Goal: Task Accomplishment & Management: Manage account settings

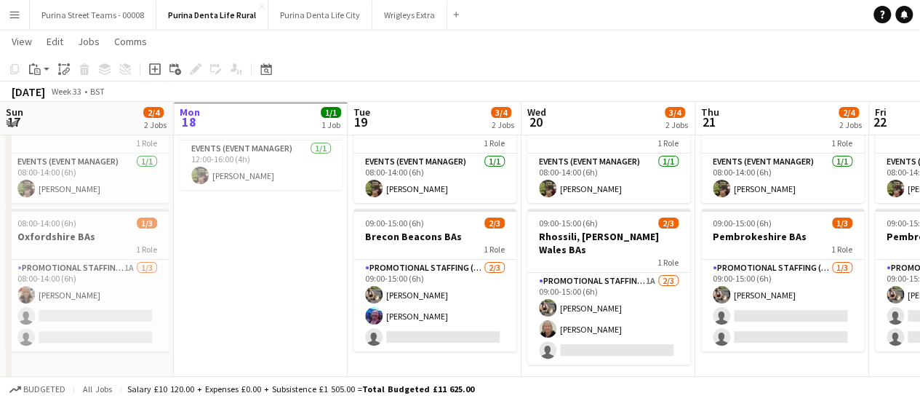
scroll to position [85, 0]
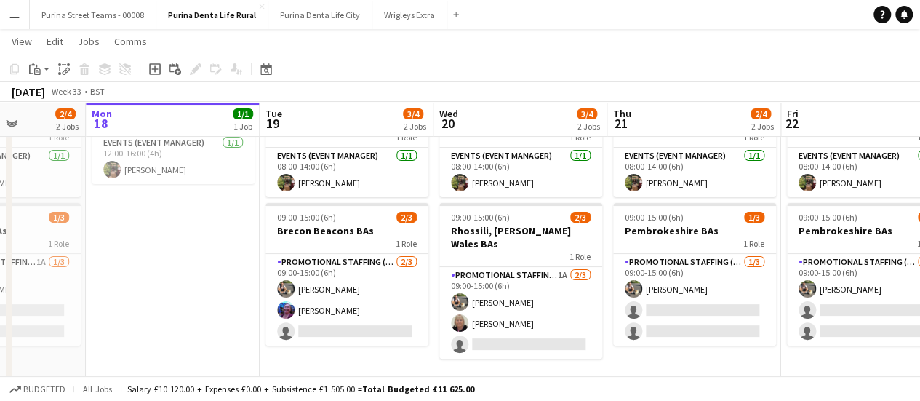
drag, startPoint x: 236, startPoint y: 251, endPoint x: 150, endPoint y: 210, distance: 95.6
click at [150, 210] on app-calendar-viewport "Fri 15 3/4 2 Jobs Sat 16 2/4 2 Jobs Sun 17 2/4 2 Jobs Mon 18 1/1 1 Job Tue 19 3…" at bounding box center [460, 181] width 920 height 418
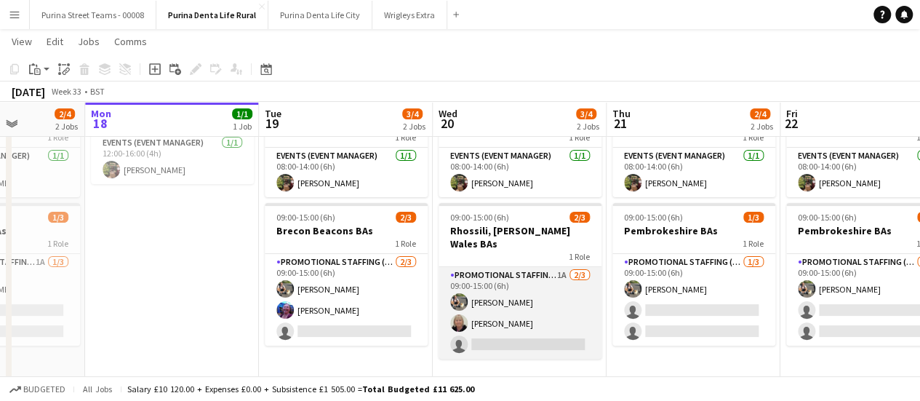
scroll to position [0, 437]
drag, startPoint x: 497, startPoint y: 347, endPoint x: 494, endPoint y: 328, distance: 19.1
click at [494, 328] on app-date-cell "08:00-14:00 (6h) 1/1 EM Rhossili, [PERSON_NAME] Street Team 1 Role Events (Even…" at bounding box center [519, 234] width 174 height 312
click at [494, 328] on app-card-role "Promotional Staffing (Brand Ambassadors) 1A [DATE] 09:00-15:00 (6h) [PERSON_NAM…" at bounding box center [519, 313] width 163 height 92
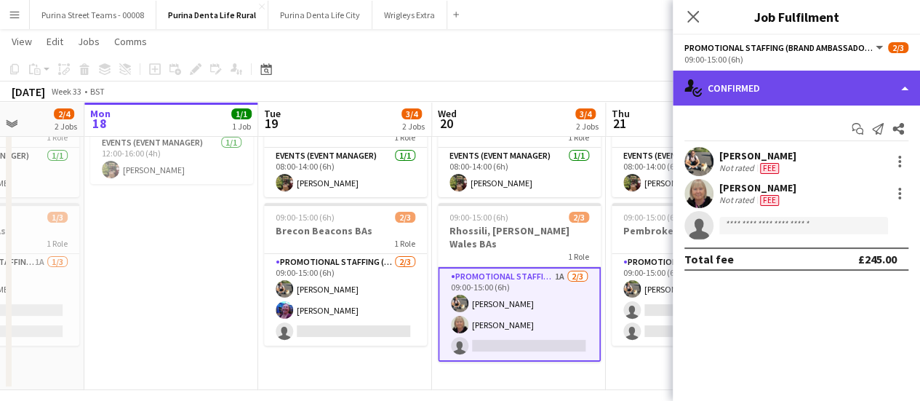
click at [901, 78] on div "single-neutral-actions-check-2 Confirmed" at bounding box center [796, 88] width 247 height 35
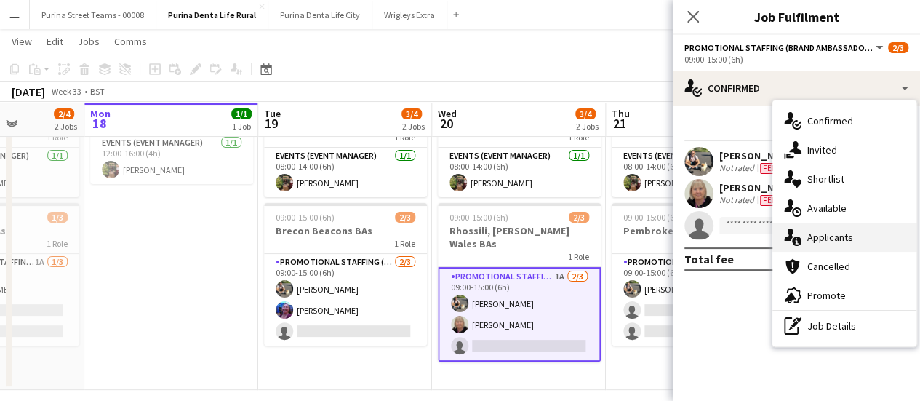
click at [828, 236] on div "single-neutral-actions-information Applicants" at bounding box center [844, 237] width 144 height 29
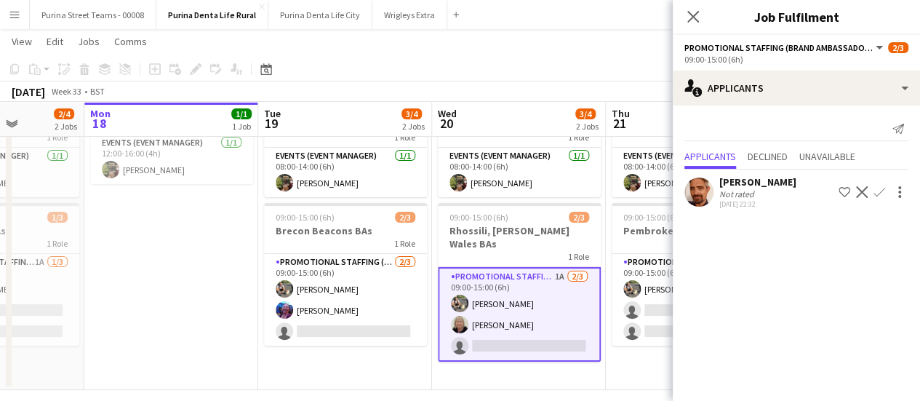
click at [883, 189] on app-icon "Confirm" at bounding box center [879, 192] width 12 height 12
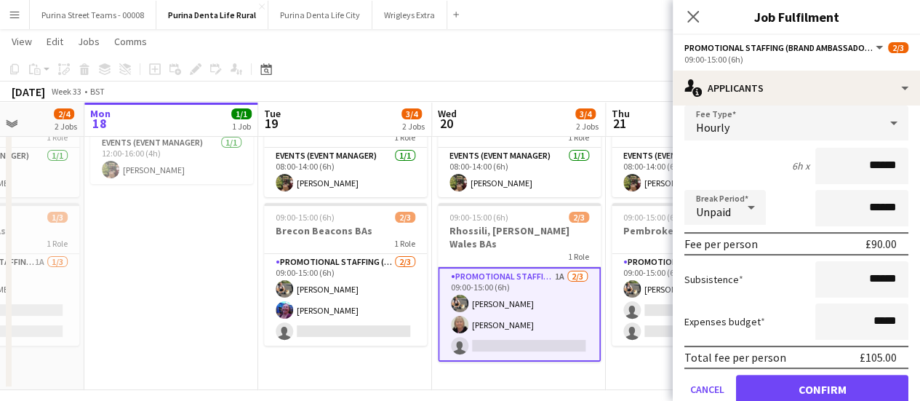
scroll to position [151, 0]
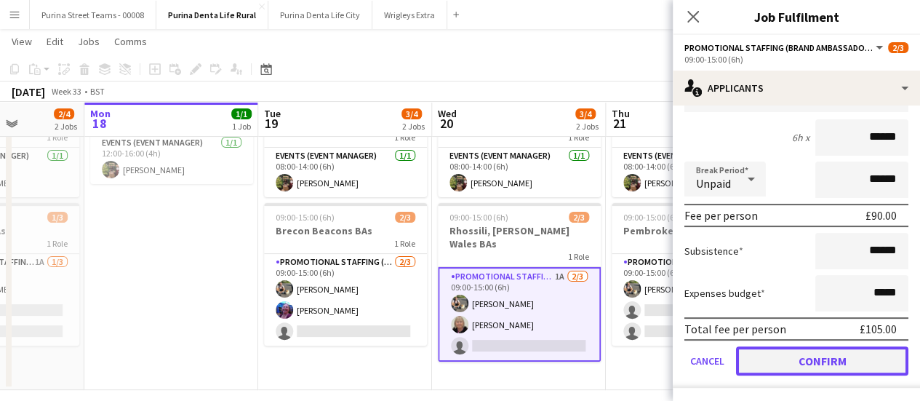
click at [860, 360] on button "Confirm" at bounding box center [822, 360] width 172 height 29
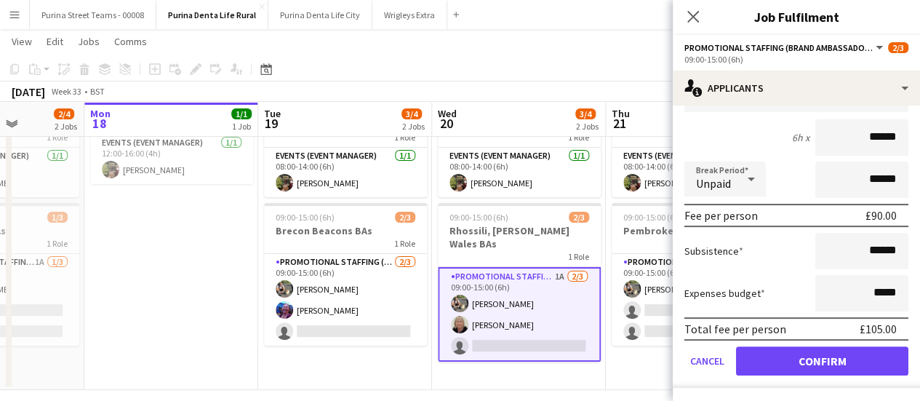
scroll to position [0, 0]
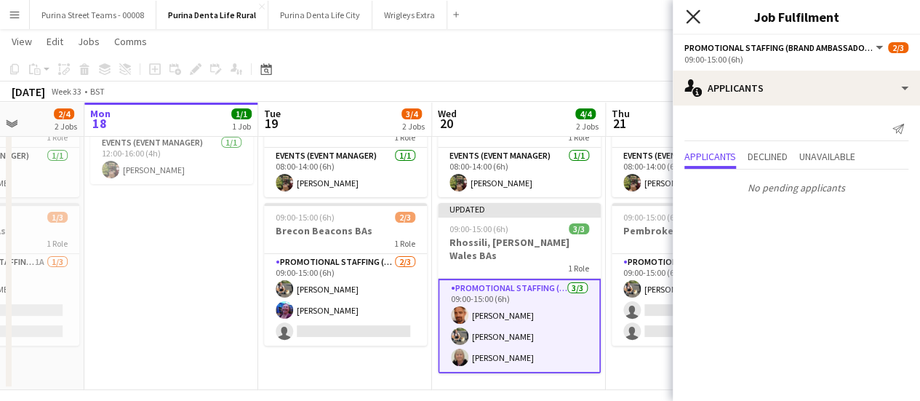
click at [690, 13] on icon at bounding box center [693, 16] width 14 height 14
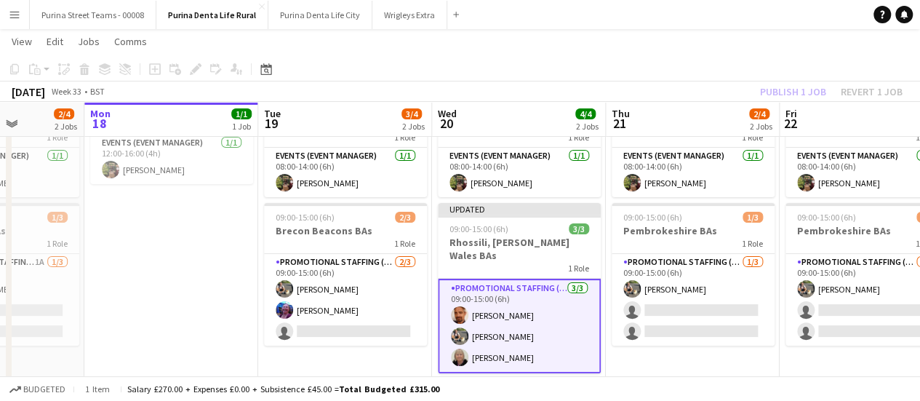
click at [686, 63] on app-toolbar "Copy Paste Paste Ctrl+V Paste with crew Ctrl+Shift+V Paste linked Job [GEOGRAPH…" at bounding box center [460, 69] width 920 height 25
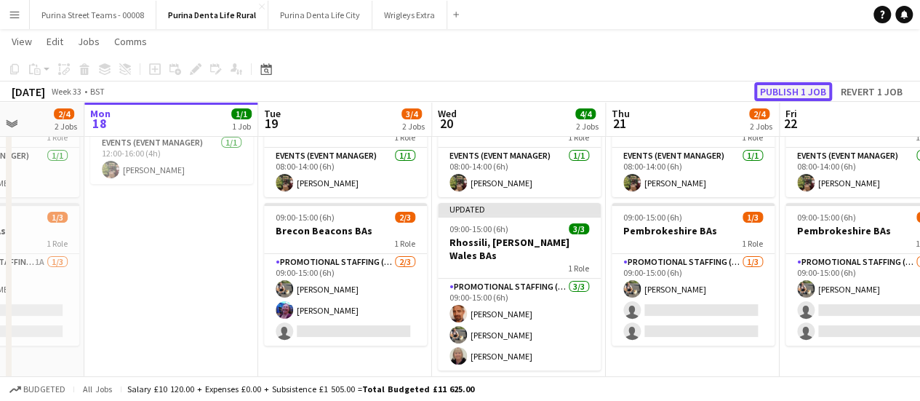
click at [796, 92] on button "Publish 1 job" at bounding box center [793, 91] width 78 height 19
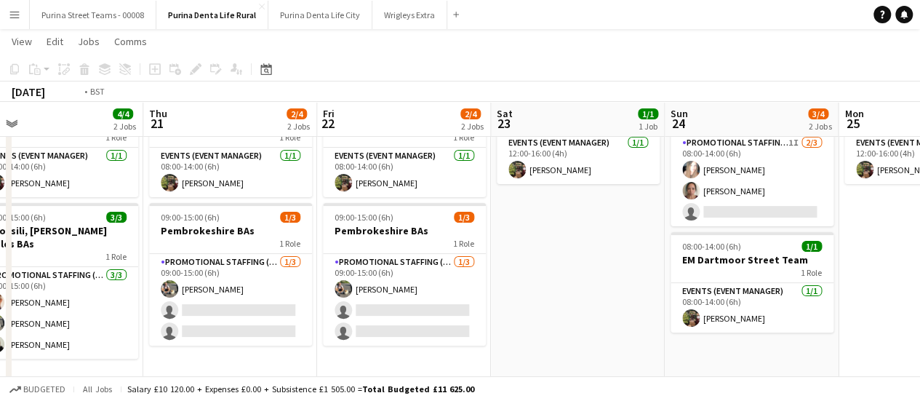
scroll to position [0, 409]
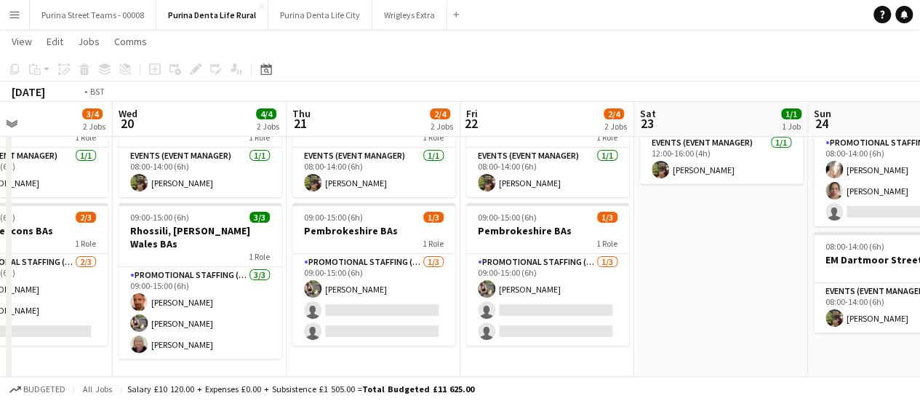
drag, startPoint x: 804, startPoint y: 343, endPoint x: 930, endPoint y: 286, distance: 138.0
click at [919, 286] on html "ok-circled Publishing completed Menu Boards Boards Boards All jobs Status Workf…" at bounding box center [460, 165] width 920 height 500
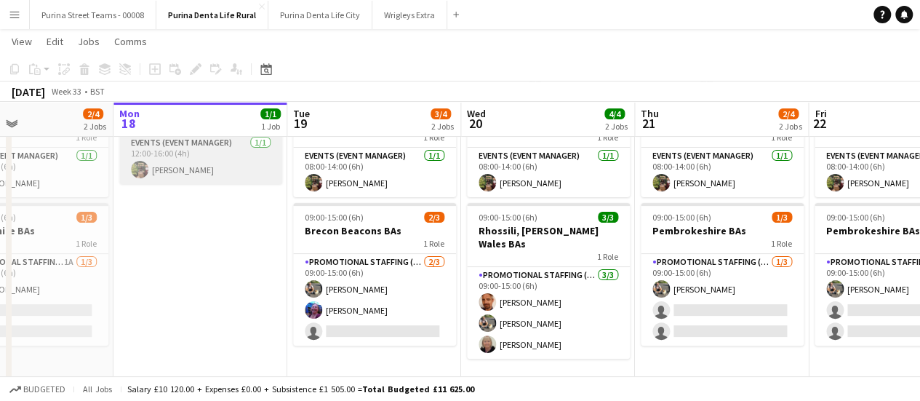
drag, startPoint x: 217, startPoint y: 256, endPoint x: 198, endPoint y: 179, distance: 79.4
click at [198, 179] on app-calendar-viewport "Thu 14 4/4 2 Jobs Fri 15 3/4 2 Jobs Sat 16 2/4 2 Jobs Sun 17 2/4 2 Jobs Mon 18 …" at bounding box center [460, 181] width 920 height 418
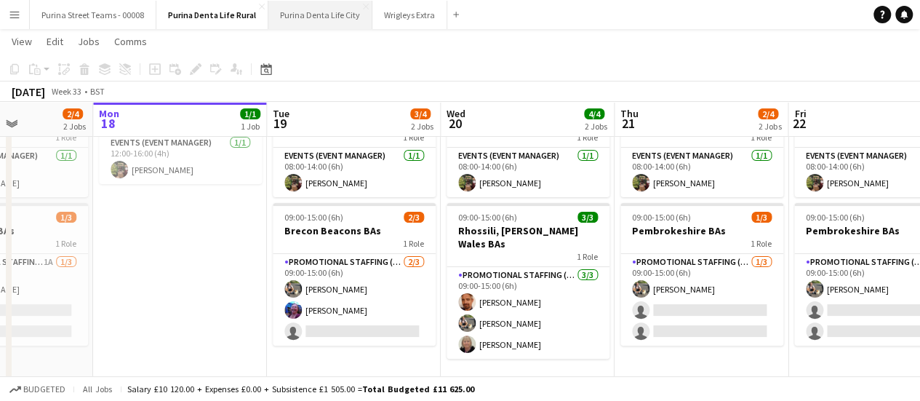
click at [313, 12] on button "Purina Denta Life City Close" at bounding box center [320, 15] width 104 height 28
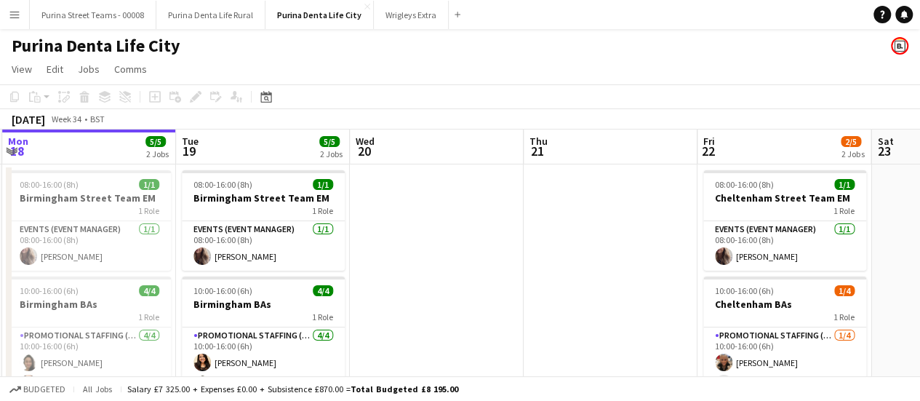
scroll to position [0, 541]
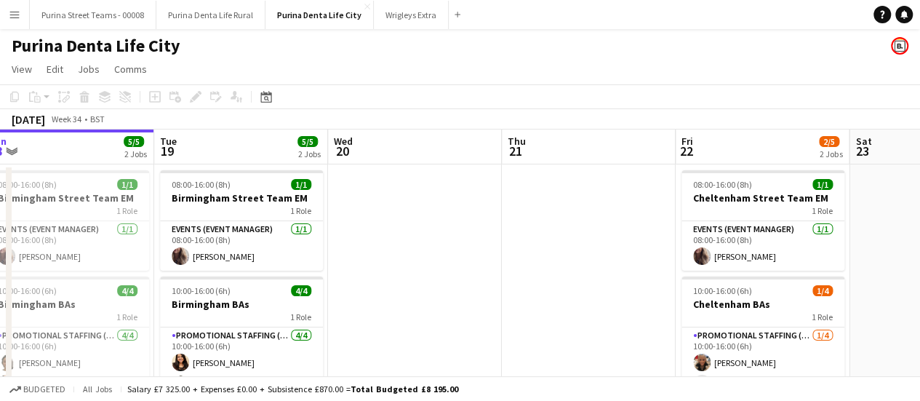
drag, startPoint x: 642, startPoint y: 277, endPoint x: 449, endPoint y: 252, distance: 195.0
click at [449, 252] on app-calendar-viewport "Fri 15 Sat 16 Sun 17 1/1 1 Job Mon 18 5/5 2 Jobs Tue 19 5/5 2 Jobs Wed 20 Thu 2…" at bounding box center [460, 306] width 920 height 355
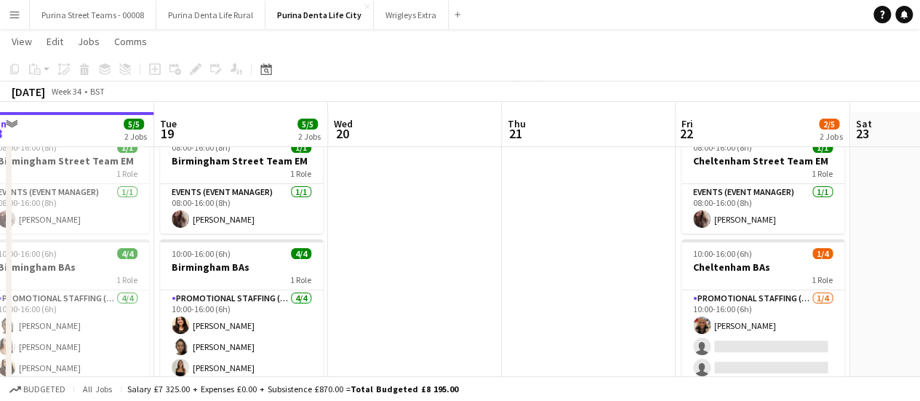
scroll to position [0, 0]
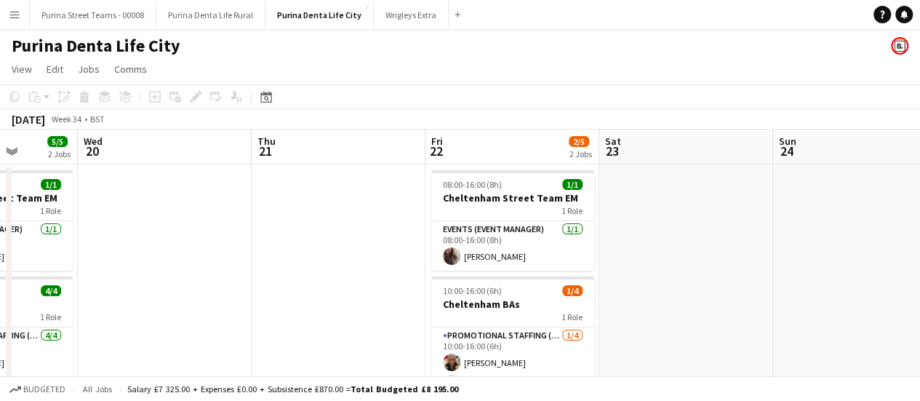
drag, startPoint x: 838, startPoint y: 252, endPoint x: 589, endPoint y: 265, distance: 249.8
click at [589, 265] on app-calendar-viewport "Sun 17 1/1 1 Job Mon 18 5/5 2 Jobs Tue 19 5/5 2 Jobs Wed 20 Thu 21 Fri 22 2/5 2…" at bounding box center [460, 306] width 920 height 355
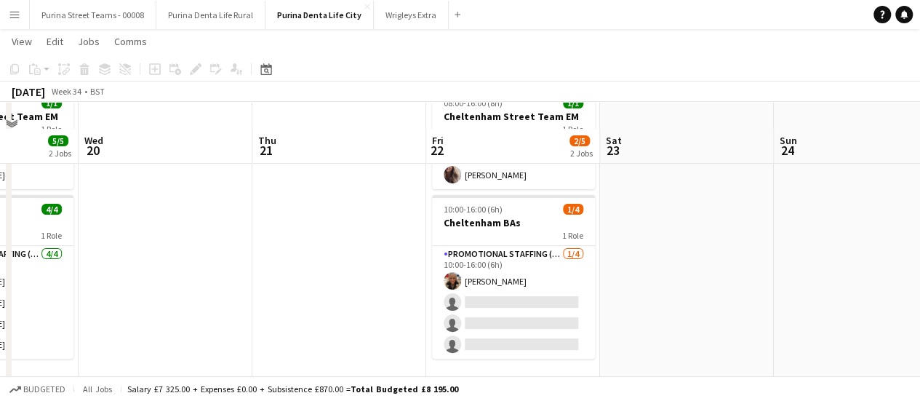
scroll to position [106, 0]
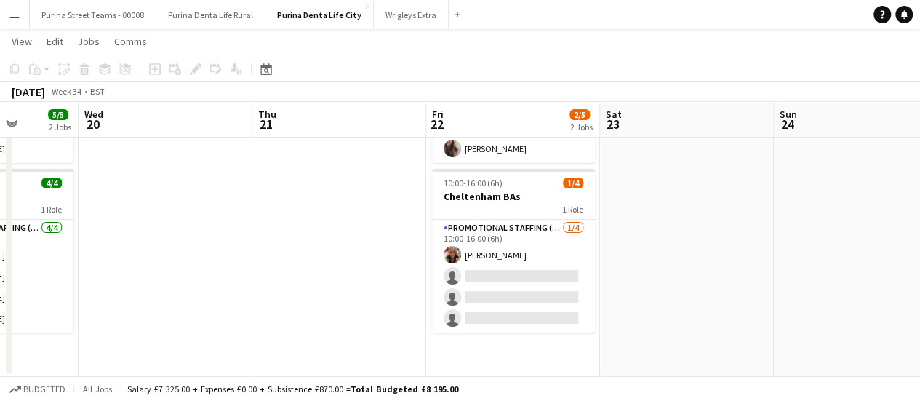
click at [494, 347] on app-date-cell "08:00-16:00 (8h) 1/1 [GEOGRAPHIC_DATA] Team EM 1 Role Events (Event Manager) [D…" at bounding box center [513, 217] width 174 height 320
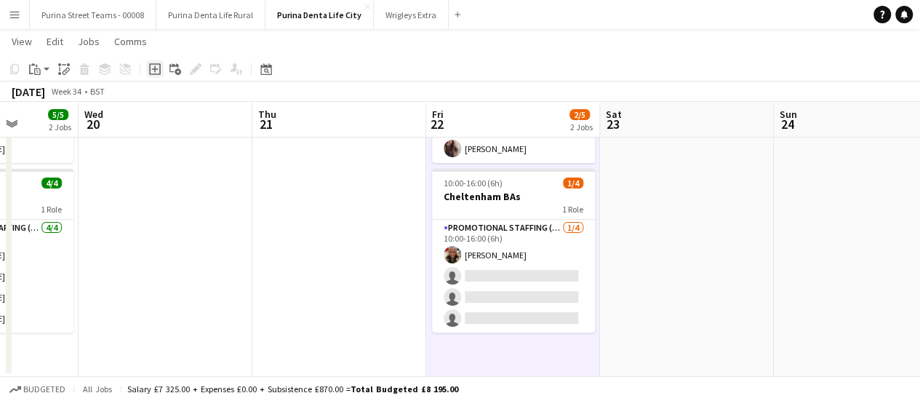
click at [152, 68] on icon "Add job" at bounding box center [155, 69] width 12 height 12
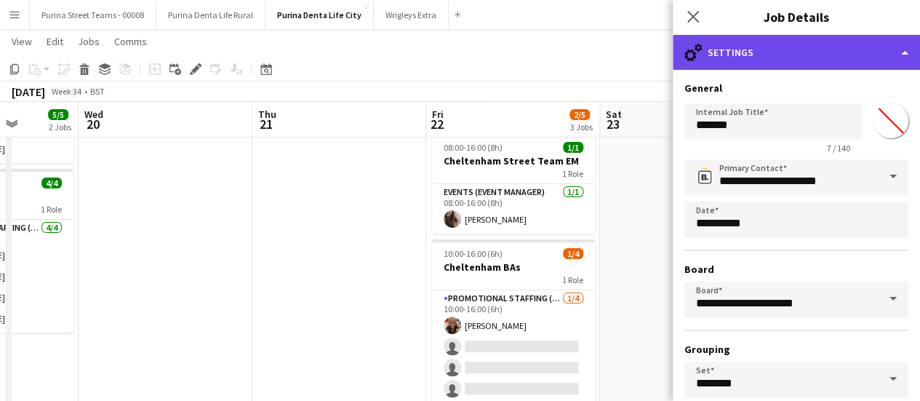
click at [782, 53] on div "cog-double-3 Settings" at bounding box center [796, 52] width 247 height 35
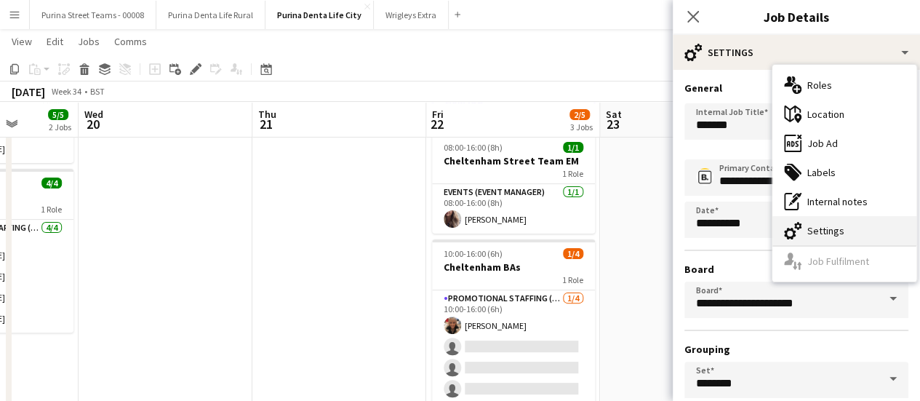
click at [811, 223] on div "cog-double-3 Settings" at bounding box center [844, 230] width 144 height 29
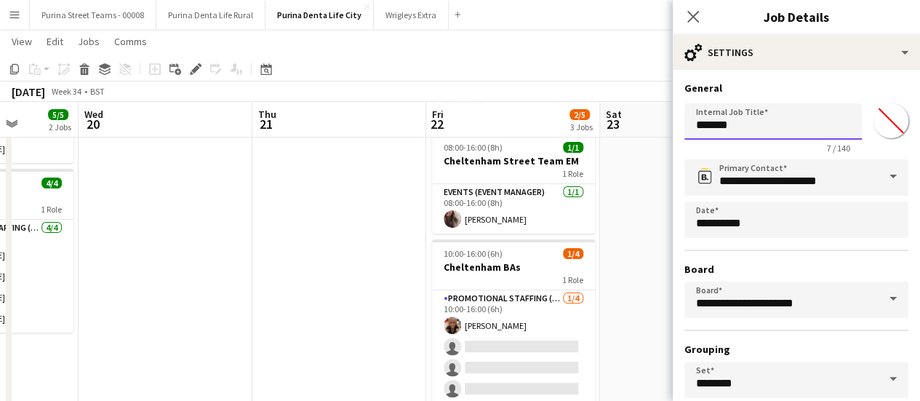
click at [744, 125] on input "*******" at bounding box center [772, 121] width 177 height 36
click at [310, 232] on app-date-cell at bounding box center [339, 251] width 174 height 388
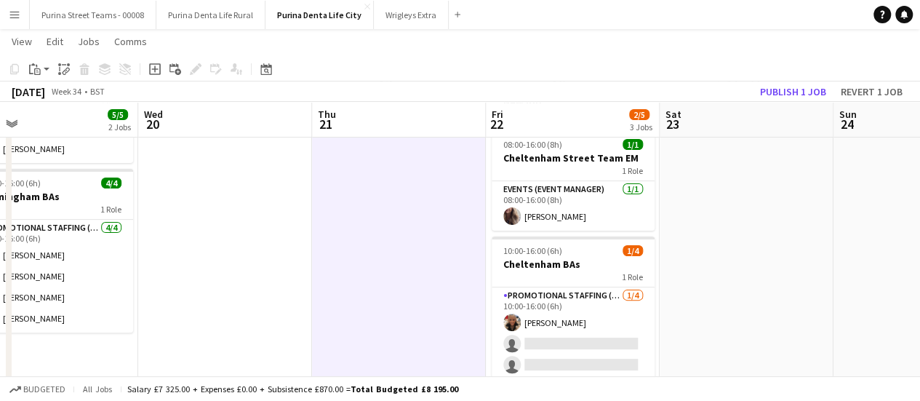
scroll to position [0, 380]
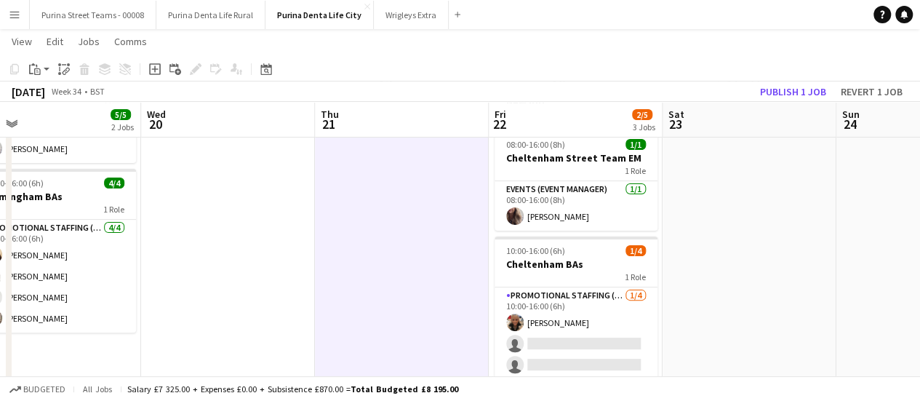
drag, startPoint x: 310, startPoint y: 232, endPoint x: 372, endPoint y: 236, distance: 62.7
click at [372, 236] on app-calendar-viewport "Sun 17 1/1 1 Job Mon 18 5/5 2 Jobs Tue 19 5/5 2 Jobs Wed 20 Thu 21 Fri 22 2/5 3…" at bounding box center [460, 198] width 920 height 494
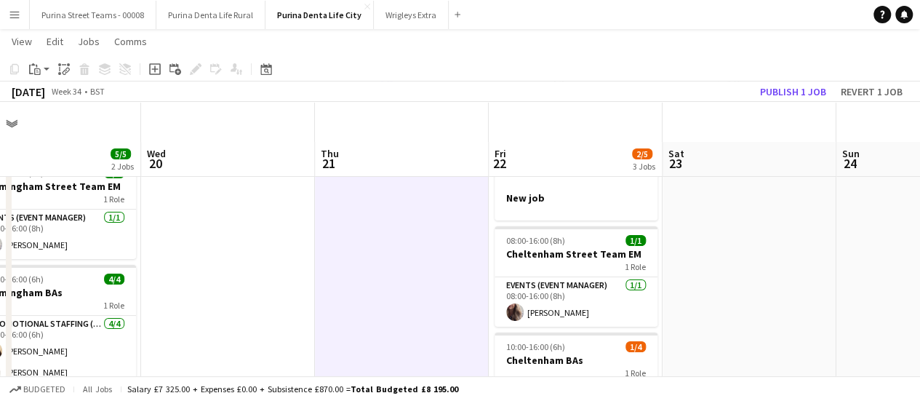
scroll to position [2, 0]
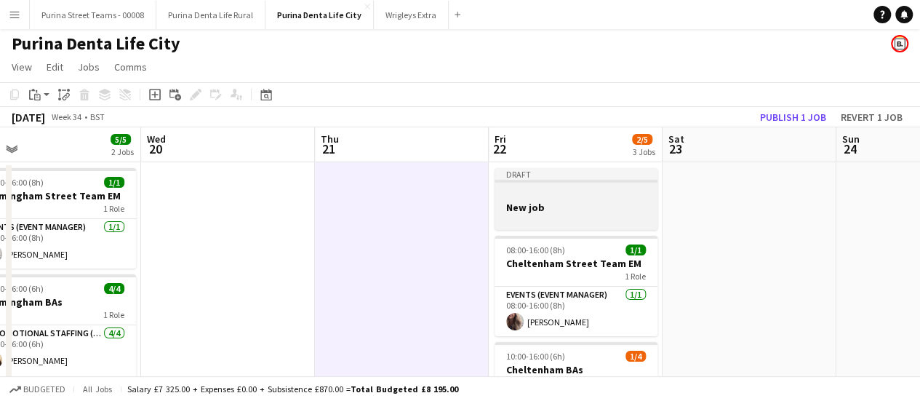
click at [556, 185] on app-job-card "Draft New job" at bounding box center [575, 199] width 163 height 62
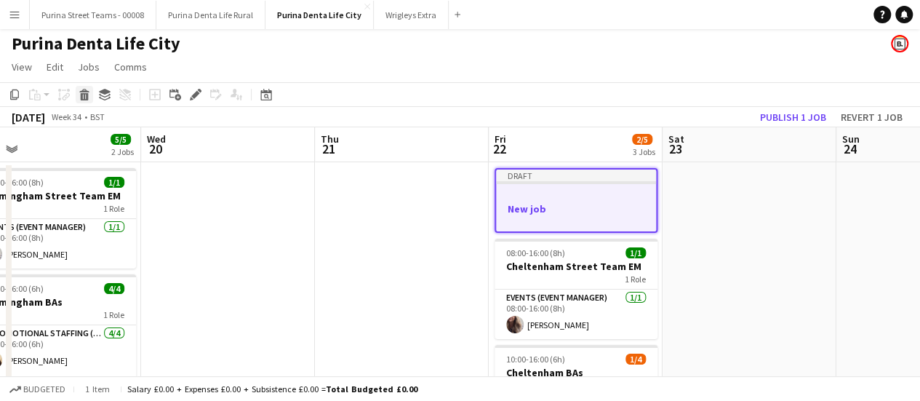
click at [77, 99] on div "Delete" at bounding box center [84, 94] width 17 height 17
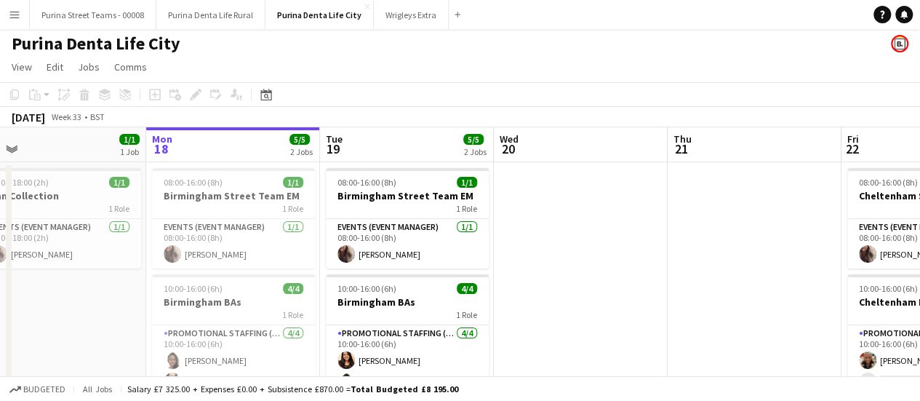
drag, startPoint x: 199, startPoint y: 247, endPoint x: 550, endPoint y: 256, distance: 351.4
click at [550, 256] on app-calendar-viewport "Fri 15 Sat 16 Sun 17 1/1 1 Job Mon 18 5/5 2 Jobs Tue 19 5/5 2 Jobs Wed 20 Thu 2…" at bounding box center [460, 304] width 920 height 355
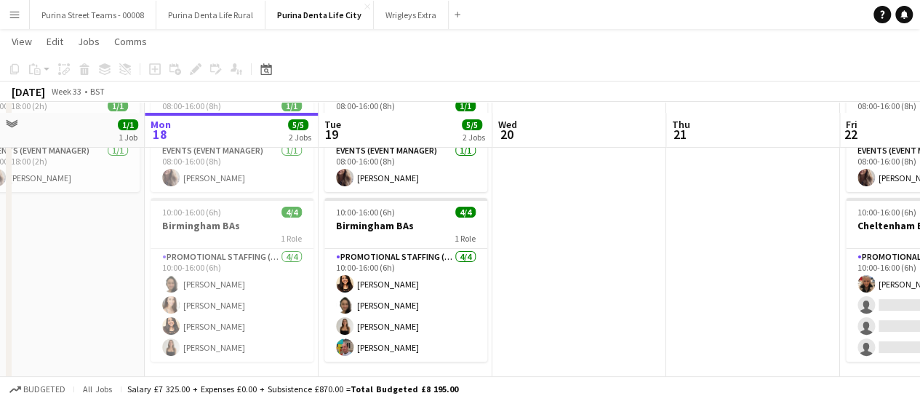
scroll to position [106, 0]
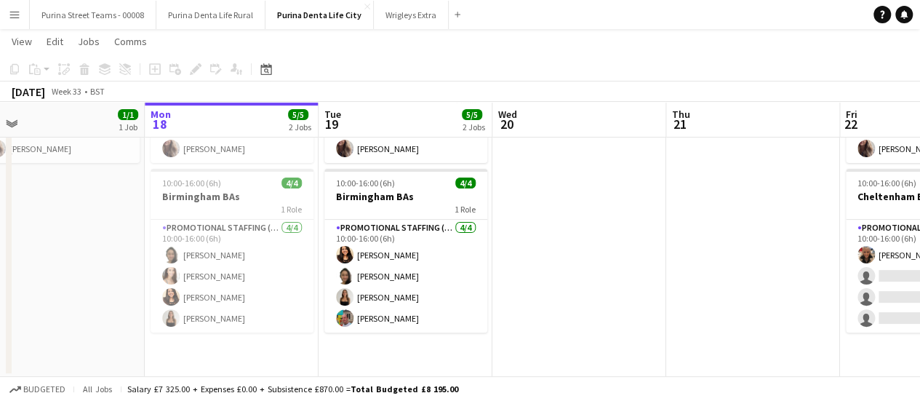
click at [236, 340] on app-date-cell "08:00-16:00 (8h) 1/1 [GEOGRAPHIC_DATA] Team EM 1 Role Events (Event Manager) [D…" at bounding box center [232, 217] width 174 height 320
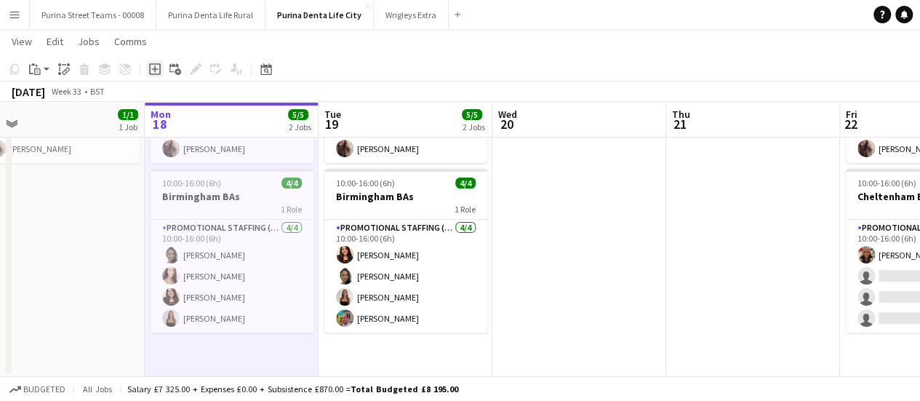
click at [153, 68] on icon "Add job" at bounding box center [155, 69] width 12 height 12
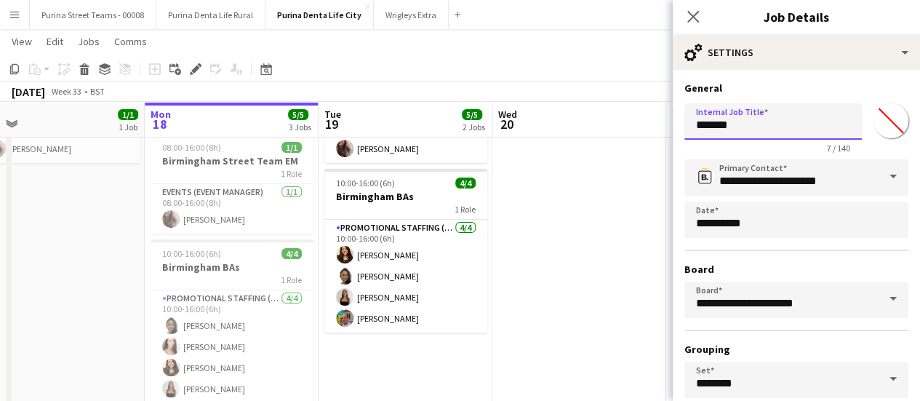
click at [710, 139] on input "*******" at bounding box center [772, 121] width 177 height 36
type input "*"
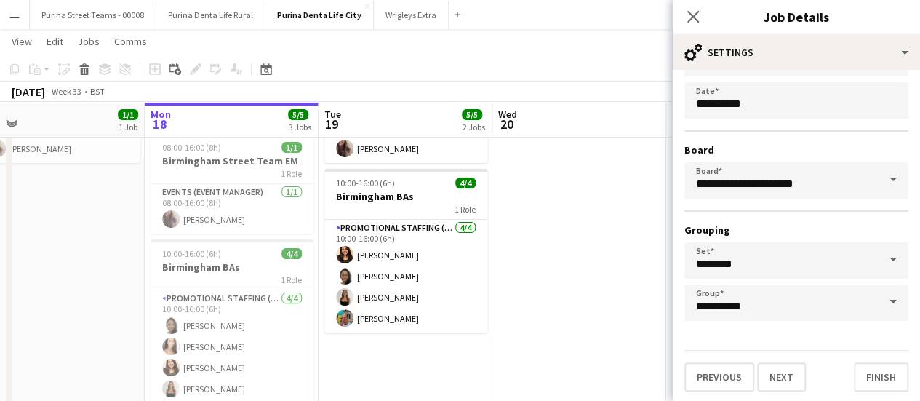
scroll to position [121, 0]
type input "**********"
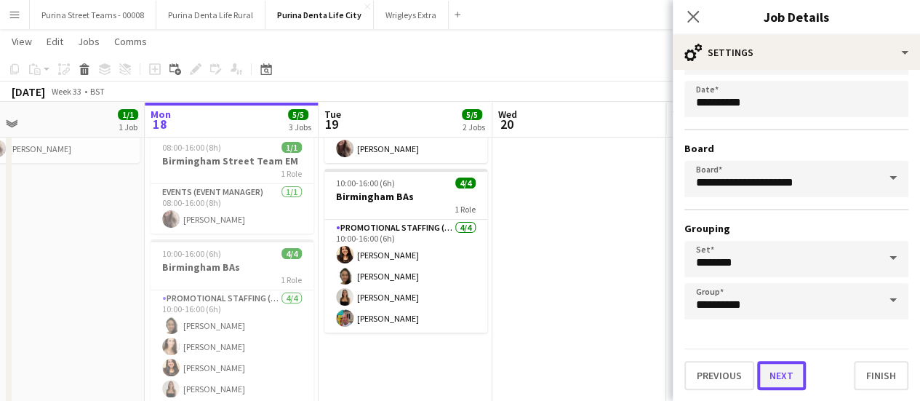
click at [796, 370] on button "Next" at bounding box center [781, 375] width 49 height 29
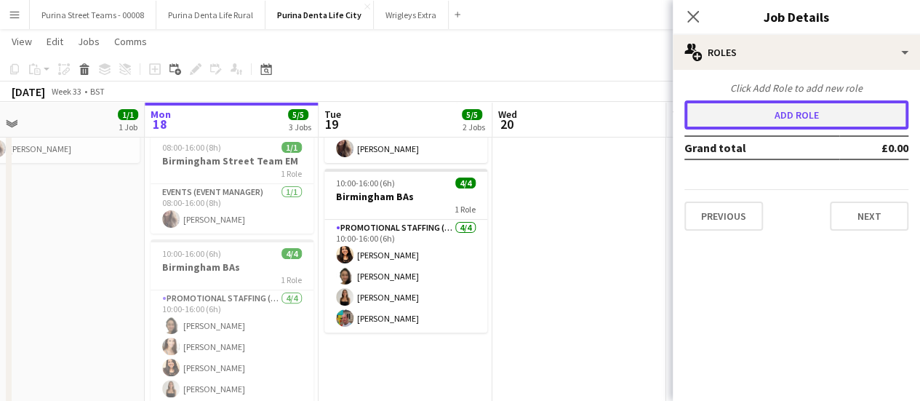
click at [774, 111] on button "Add role" at bounding box center [796, 114] width 224 height 29
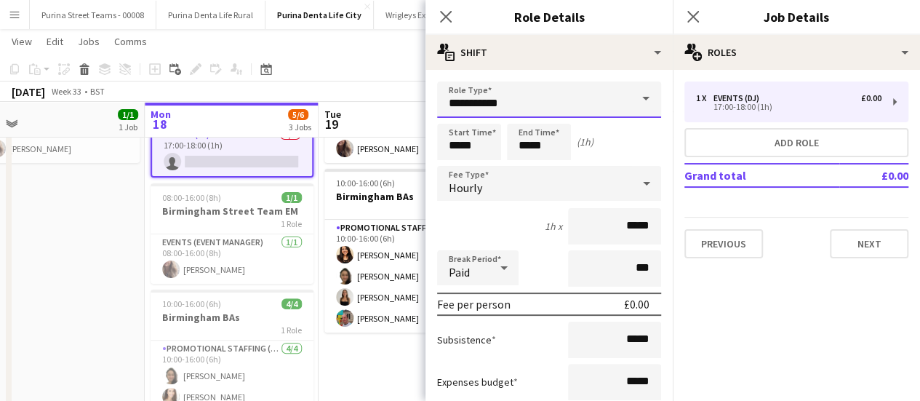
click at [562, 87] on input "**********" at bounding box center [549, 99] width 224 height 36
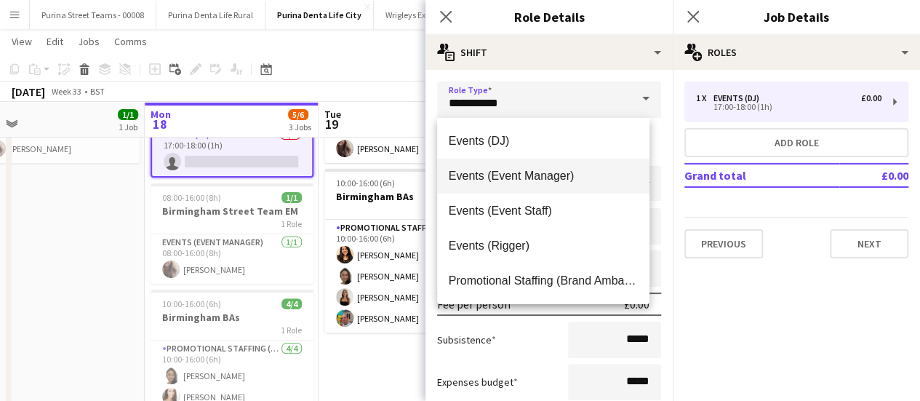
click at [554, 165] on mat-option "Events (Event Manager)" at bounding box center [543, 176] width 213 height 35
type input "**********"
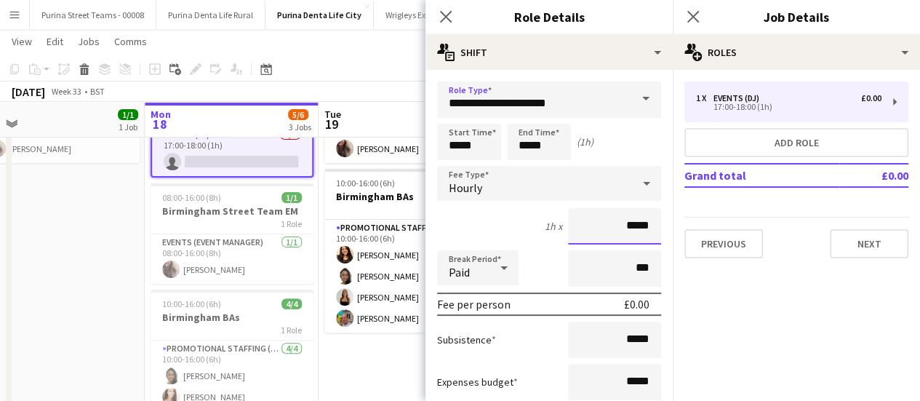
click at [623, 229] on input "*****" at bounding box center [614, 226] width 93 height 36
type input "**"
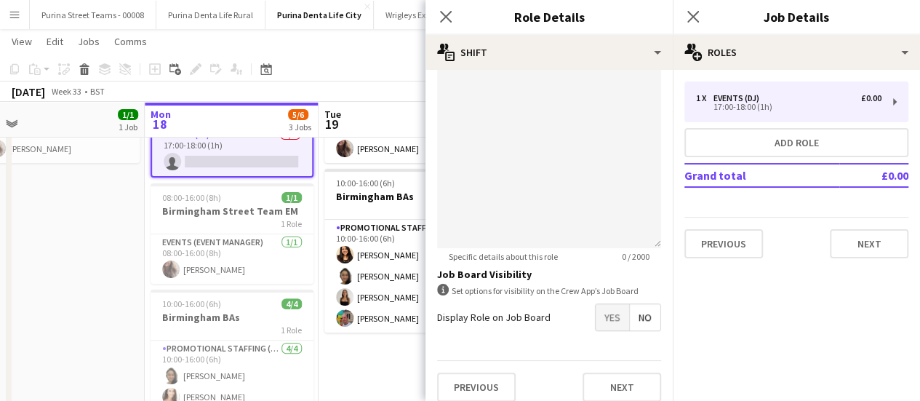
scroll to position [498, 0]
type input "***"
click at [622, 385] on button "Next" at bounding box center [621, 386] width 79 height 29
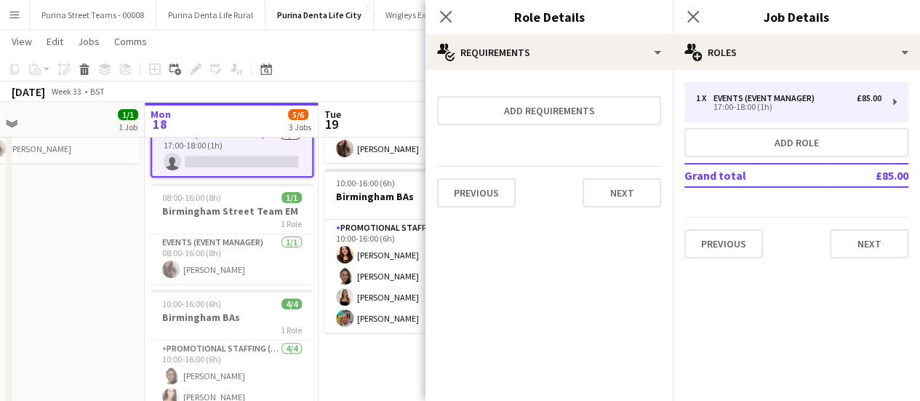
scroll to position [0, 0]
click at [881, 245] on button "Next" at bounding box center [869, 243] width 79 height 29
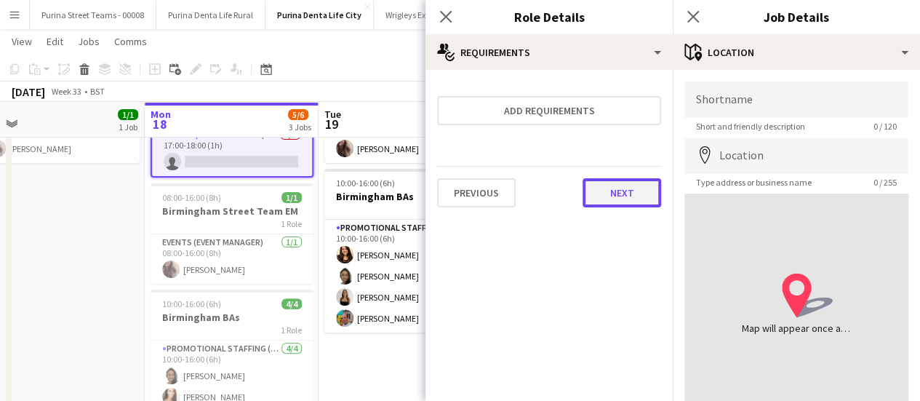
click at [640, 188] on button "Next" at bounding box center [621, 192] width 79 height 29
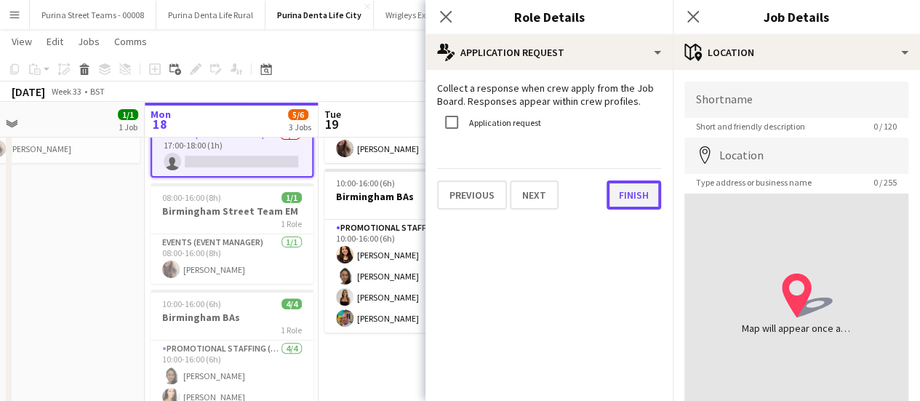
click at [625, 189] on button "Finish" at bounding box center [633, 194] width 55 height 29
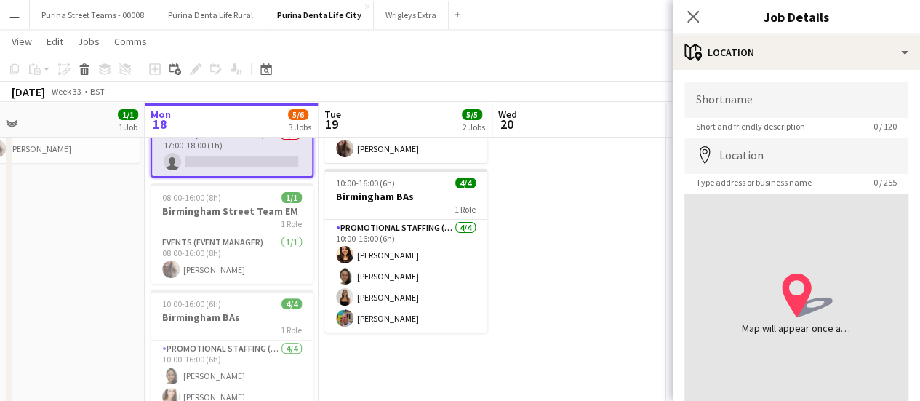
click at [234, 156] on app-card-role "Events (Event Manager) 0/1 17:00-18:00 (1h) single-neutral-actions" at bounding box center [232, 151] width 160 height 49
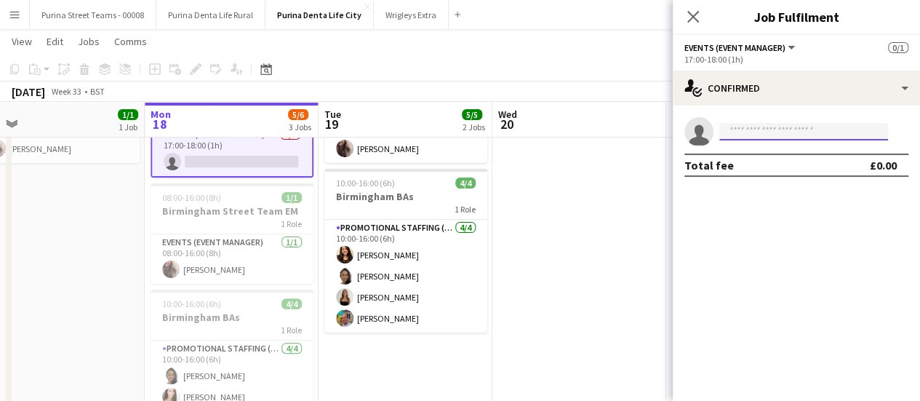
click at [772, 132] on input at bounding box center [803, 131] width 169 height 17
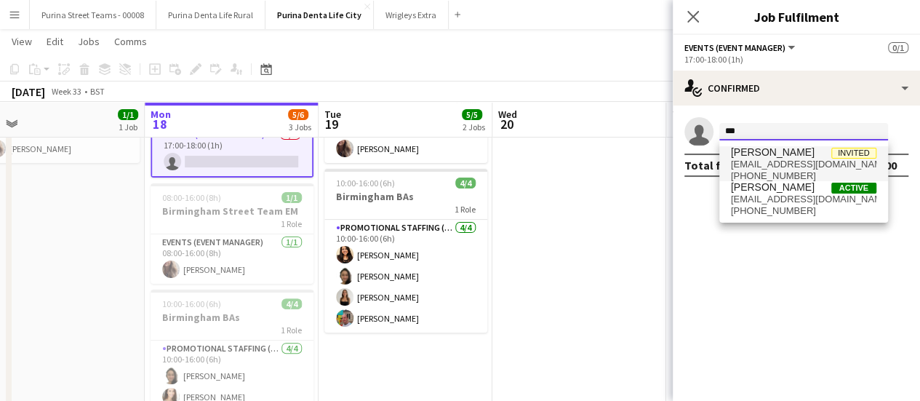
type input "***"
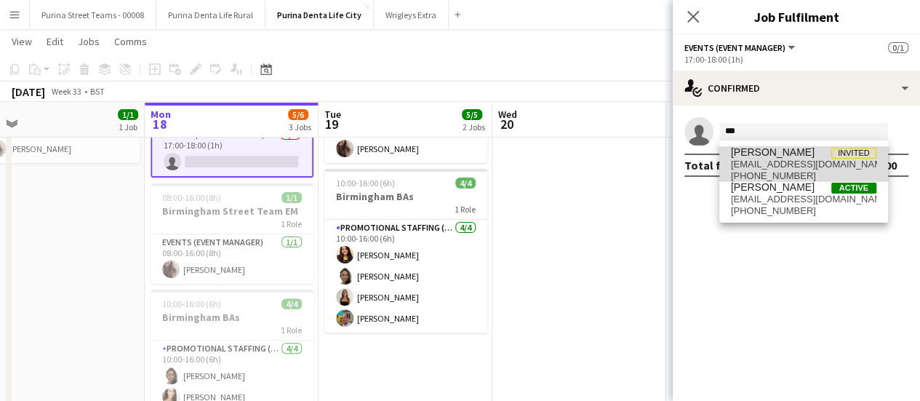
click at [773, 164] on span "[EMAIL_ADDRESS][DOMAIN_NAME]" at bounding box center [803, 165] width 145 height 12
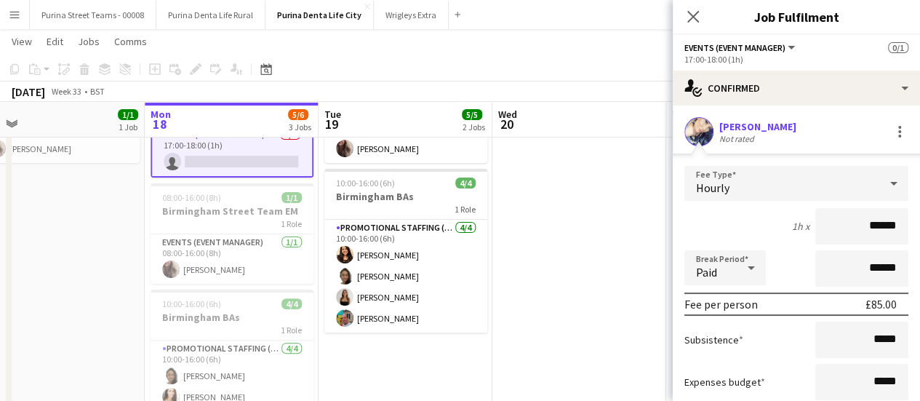
scroll to position [117, 0]
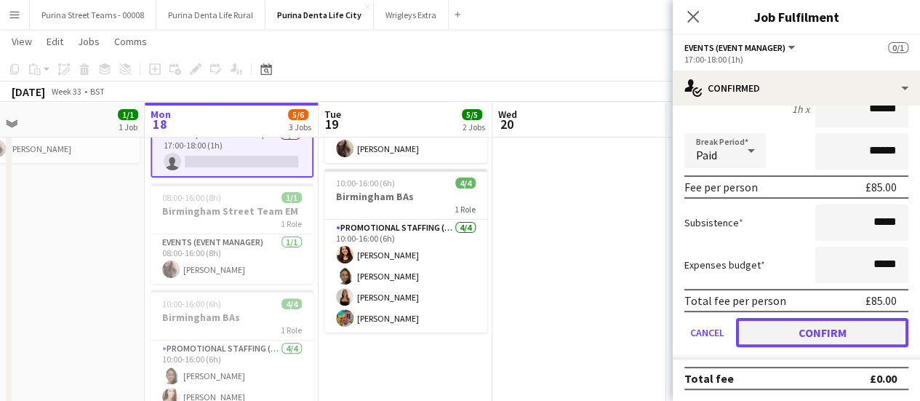
click at [816, 329] on button "Confirm" at bounding box center [822, 332] width 172 height 29
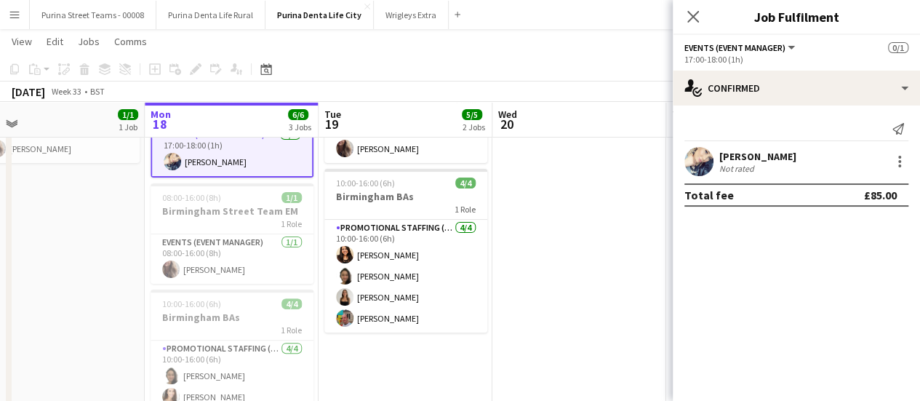
scroll to position [0, 0]
click at [692, 5] on div "Close pop-in" at bounding box center [693, 16] width 41 height 33
click at [542, 230] on app-date-cell at bounding box center [579, 251] width 174 height 388
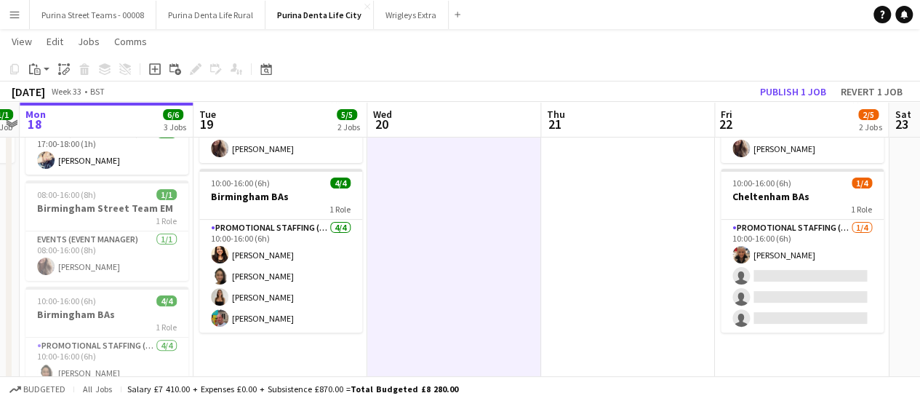
drag, startPoint x: 606, startPoint y: 239, endPoint x: 481, endPoint y: 249, distance: 125.5
click at [481, 249] on app-calendar-viewport "Fri 15 Sat 16 Sun 17 1/1 1 Job Mon 18 6/6 3 Jobs Tue 19 5/5 2 Jobs Wed 20 Thu 2…" at bounding box center [460, 198] width 920 height 494
click at [400, 13] on button "Wrigleys Extra Close" at bounding box center [411, 15] width 75 height 28
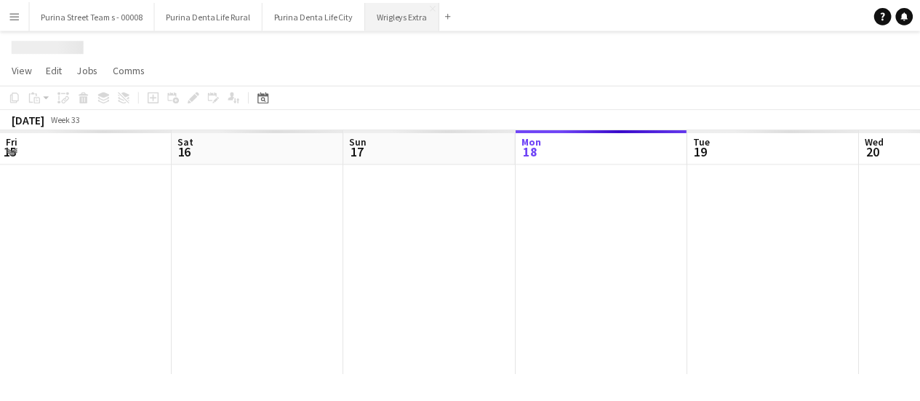
scroll to position [0, 348]
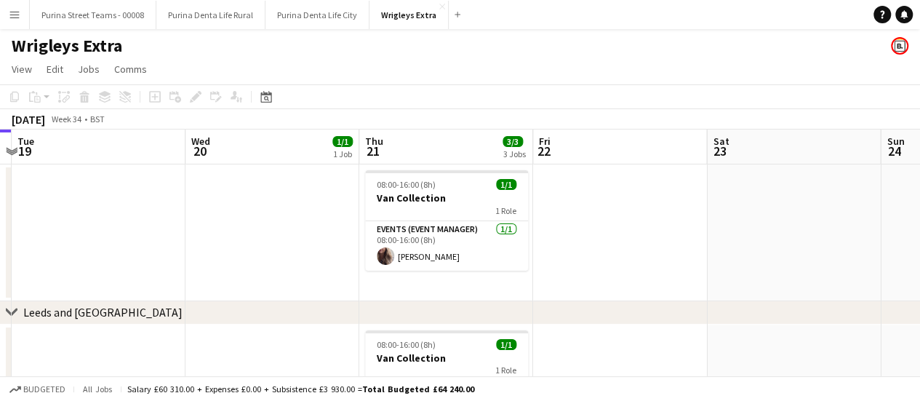
drag, startPoint x: 524, startPoint y: 254, endPoint x: 186, endPoint y: 245, distance: 337.5
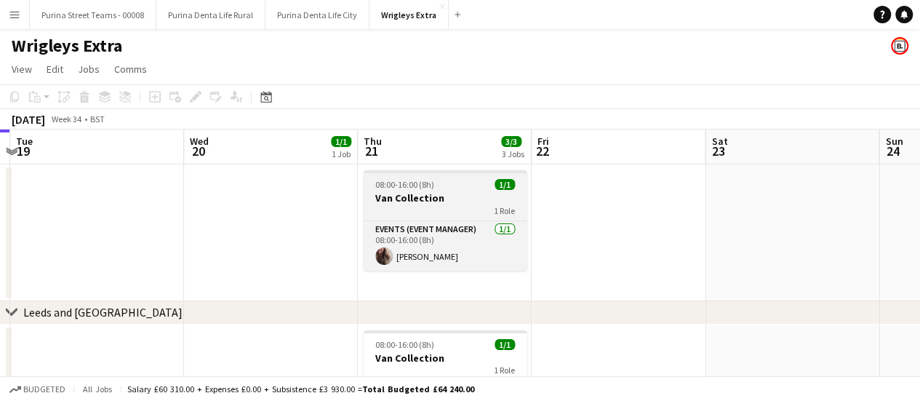
click at [420, 209] on div "1 Role" at bounding box center [445, 210] width 163 height 12
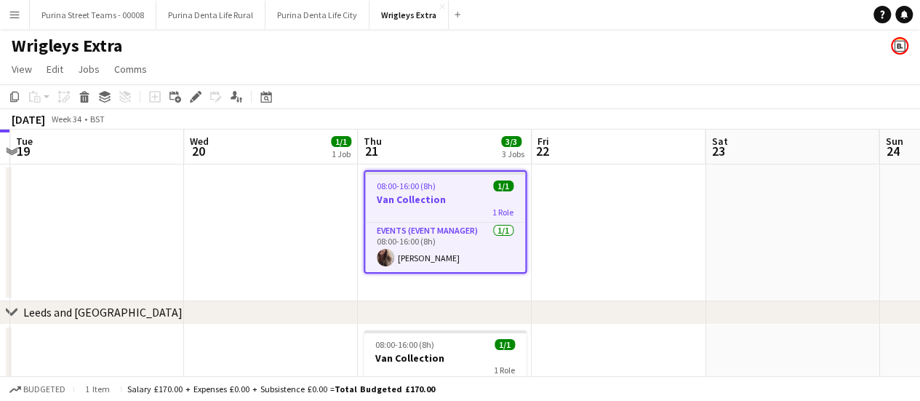
click at [742, 217] on app-date-cell at bounding box center [792, 232] width 174 height 137
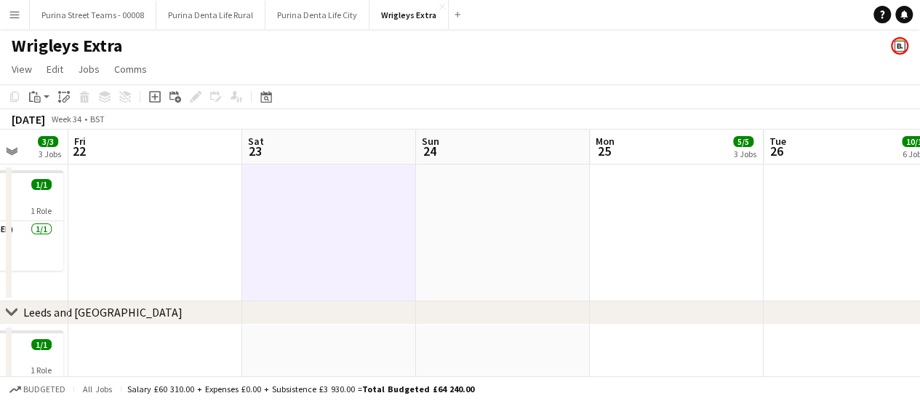
drag, startPoint x: 742, startPoint y: 217, endPoint x: 271, endPoint y: 203, distance: 471.5
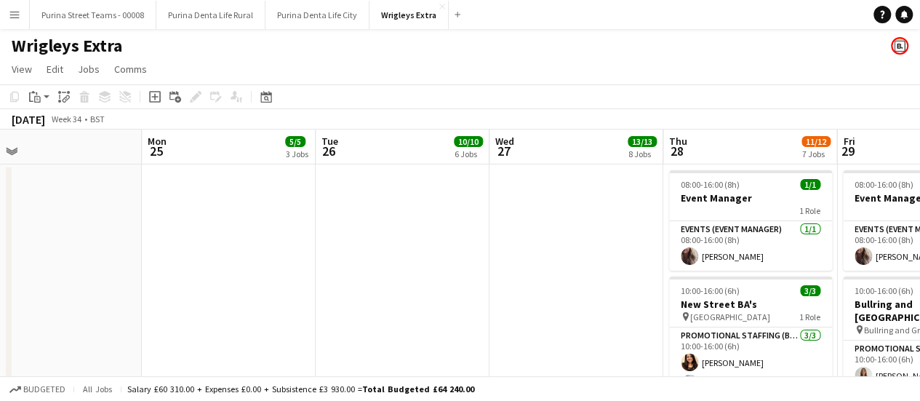
drag, startPoint x: 745, startPoint y: 242, endPoint x: 305, endPoint y: 226, distance: 440.2
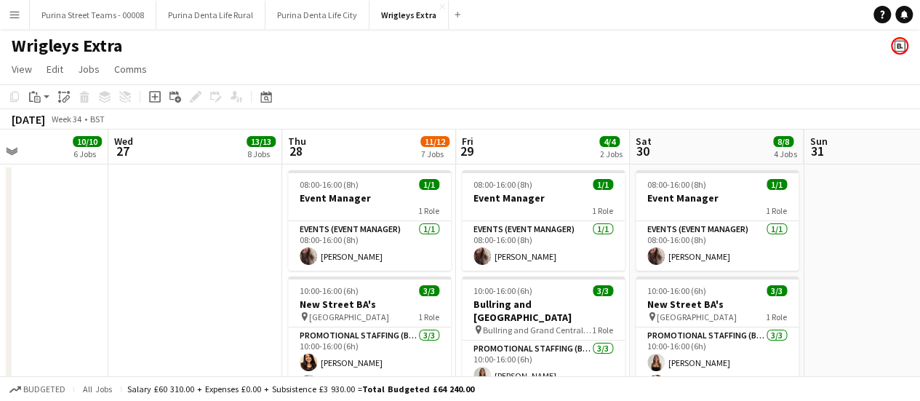
drag, startPoint x: 579, startPoint y: 279, endPoint x: 189, endPoint y: 270, distance: 389.9
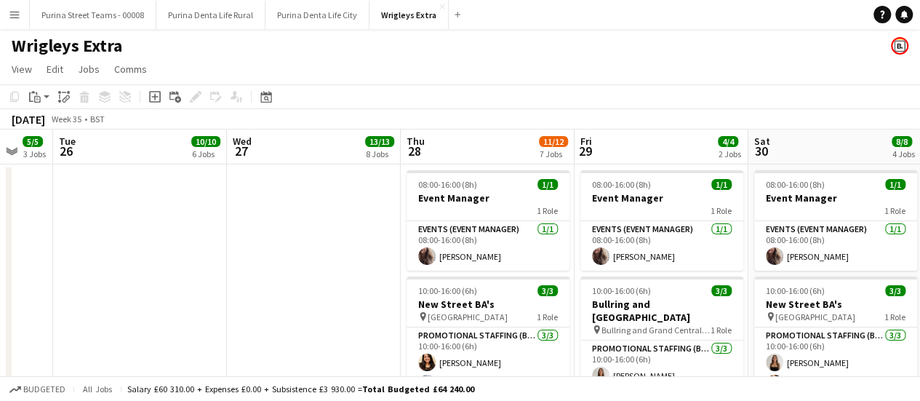
drag, startPoint x: 592, startPoint y: 289, endPoint x: 752, endPoint y: 300, distance: 160.4
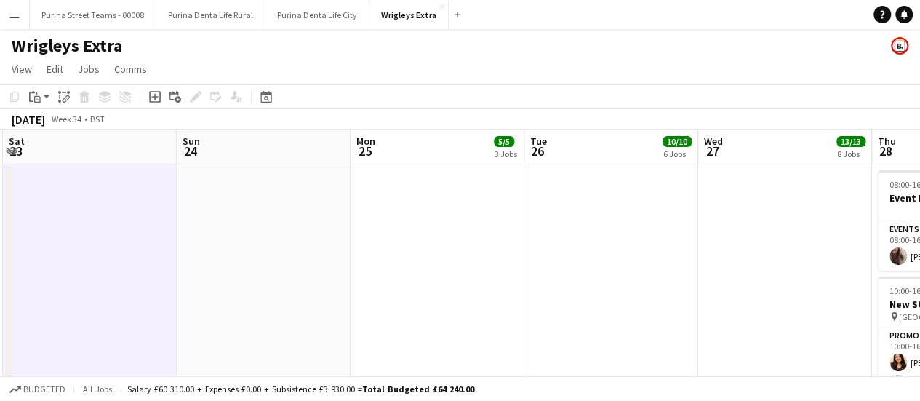
drag, startPoint x: 199, startPoint y: 263, endPoint x: 657, endPoint y: 267, distance: 458.2
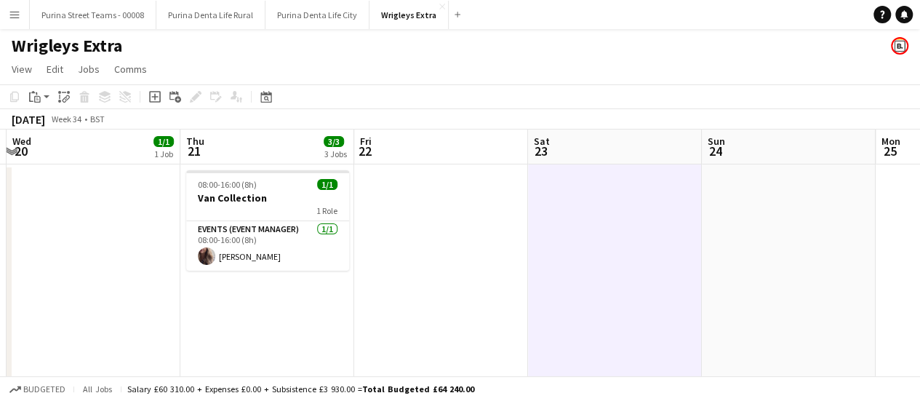
drag, startPoint x: 265, startPoint y: 218, endPoint x: 774, endPoint y: 260, distance: 510.7
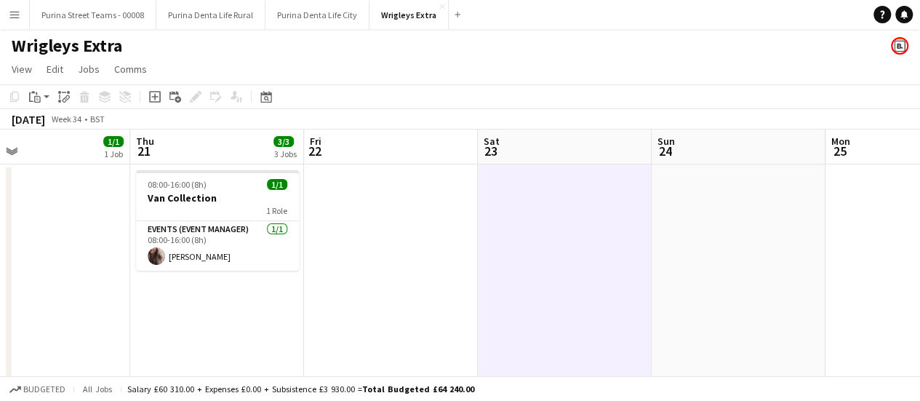
scroll to position [0, 369]
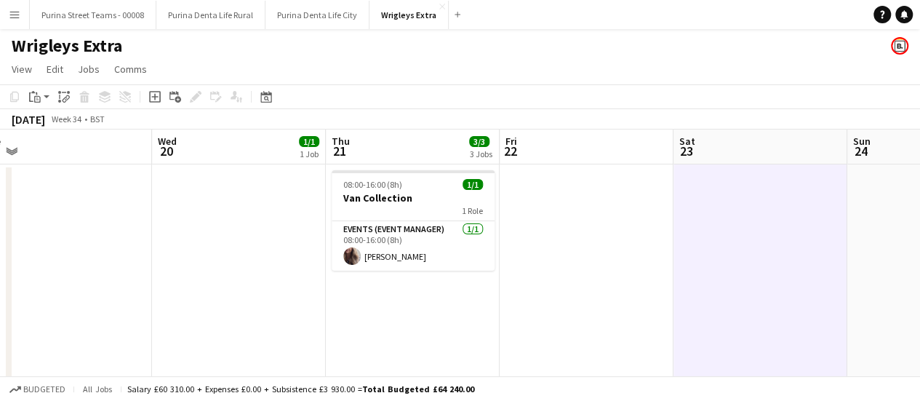
drag, startPoint x: 433, startPoint y: 280, endPoint x: 574, endPoint y: 287, distance: 142.0
click at [556, 184] on app-date-cell at bounding box center [587, 313] width 174 height 299
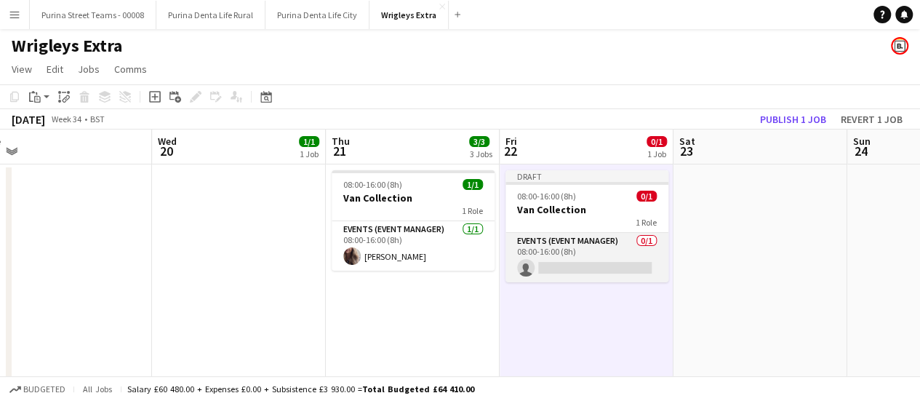
click at [560, 258] on app-card-role "Events (Event Manager) 0/1 08:00-16:00 (8h) single-neutral-actions" at bounding box center [586, 257] width 163 height 49
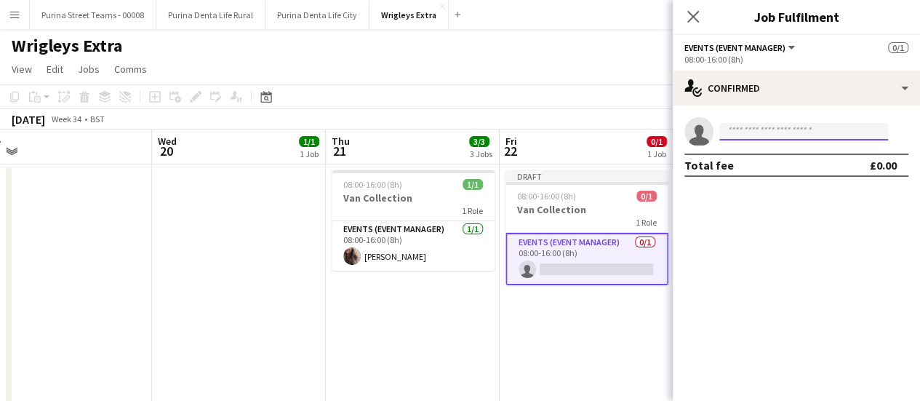
click at [729, 139] on input at bounding box center [803, 131] width 169 height 17
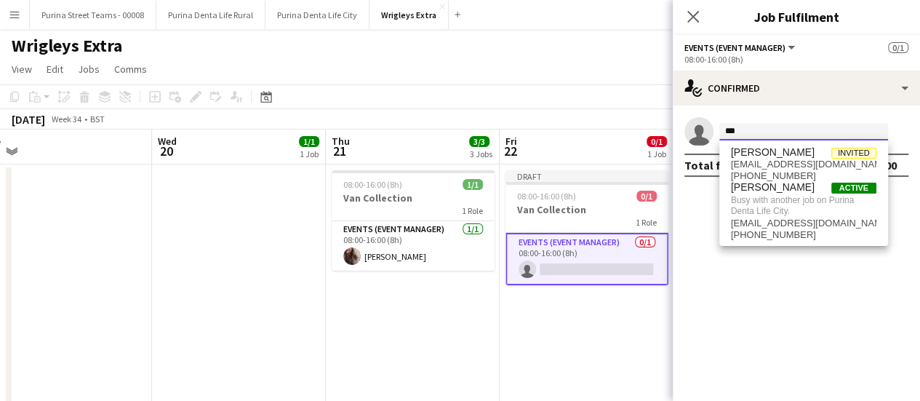
type input "***"
click at [540, 348] on app-date-cell "Draft 08:00-16:00 (8h) 0/1 Van Collection 1 Role Events (Event Manager) 0/1 08:…" at bounding box center [587, 313] width 174 height 299
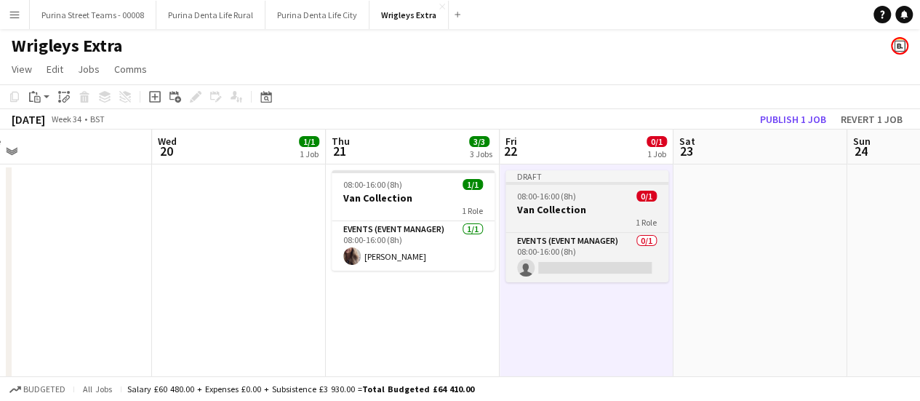
click at [557, 220] on div "1 Role" at bounding box center [586, 222] width 163 height 12
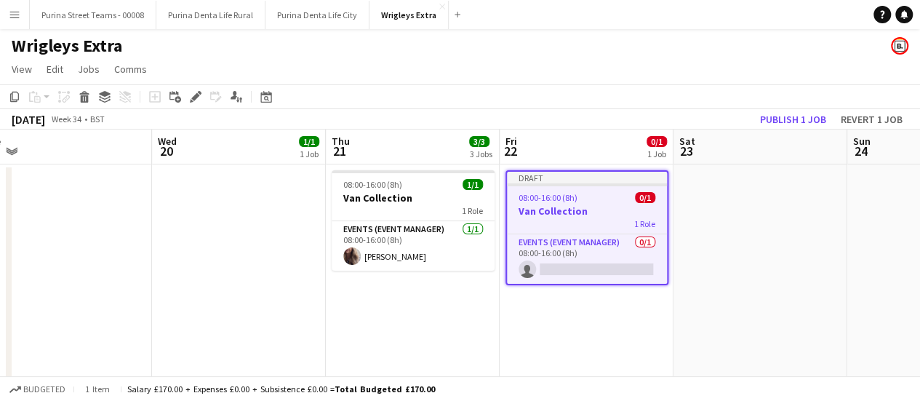
click at [400, 300] on app-date-cell "08:00-16:00 (8h) 1/1 Van Collection 1 Role Events (Event Manager) [DATE] 08:00-…" at bounding box center [413, 313] width 174 height 299
click at [741, 207] on app-date-cell at bounding box center [760, 313] width 174 height 299
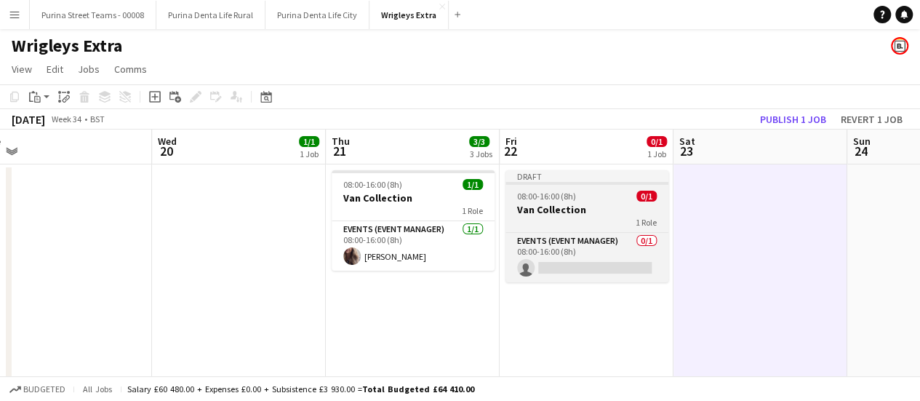
click at [599, 221] on div "1 Role" at bounding box center [586, 222] width 163 height 12
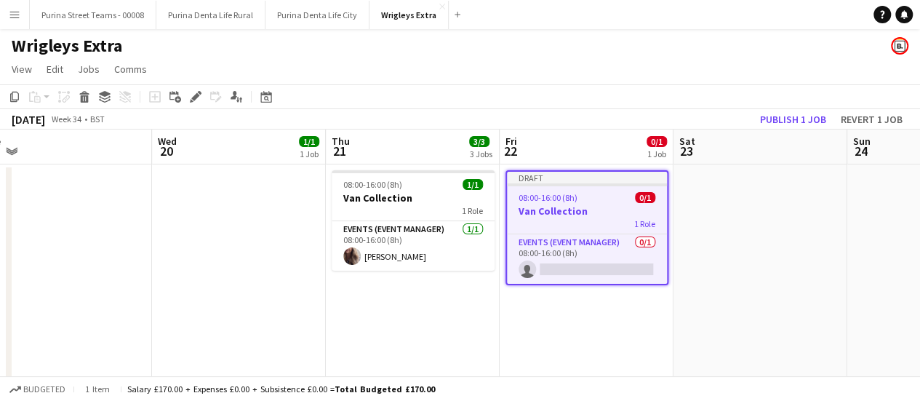
click at [599, 221] on div "1 Role" at bounding box center [587, 223] width 160 height 12
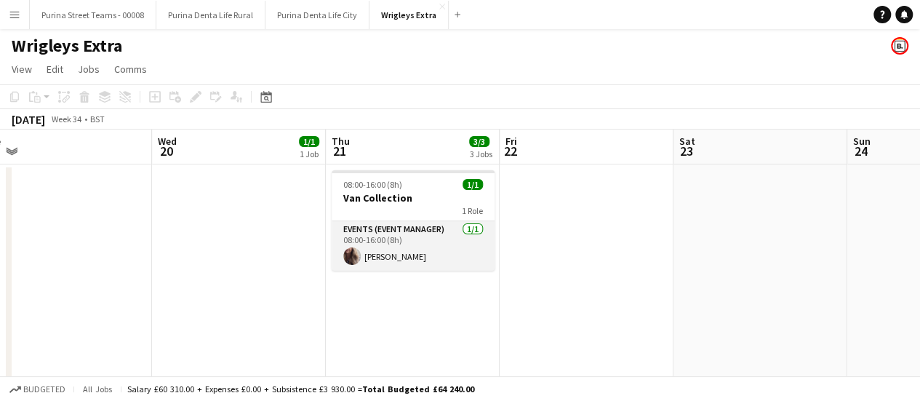
click at [393, 226] on app-card-role "Events (Event Manager) [DATE] 08:00-16:00 (8h) [PERSON_NAME]" at bounding box center [413, 245] width 163 height 49
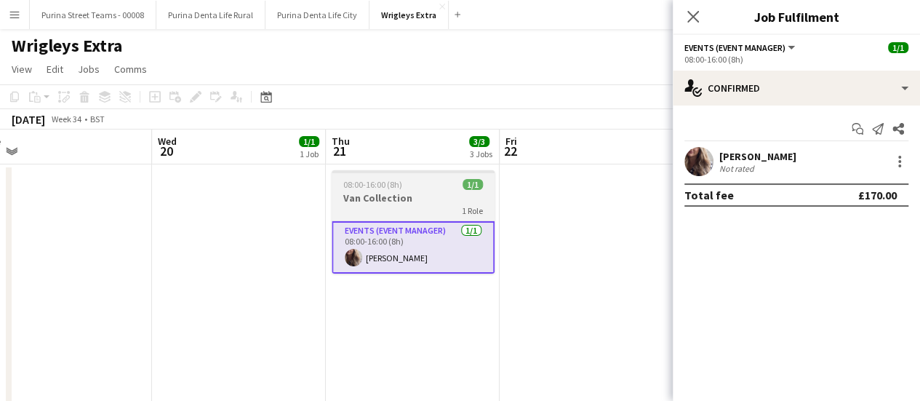
click at [369, 195] on h3 "Van Collection" at bounding box center [413, 197] width 163 height 13
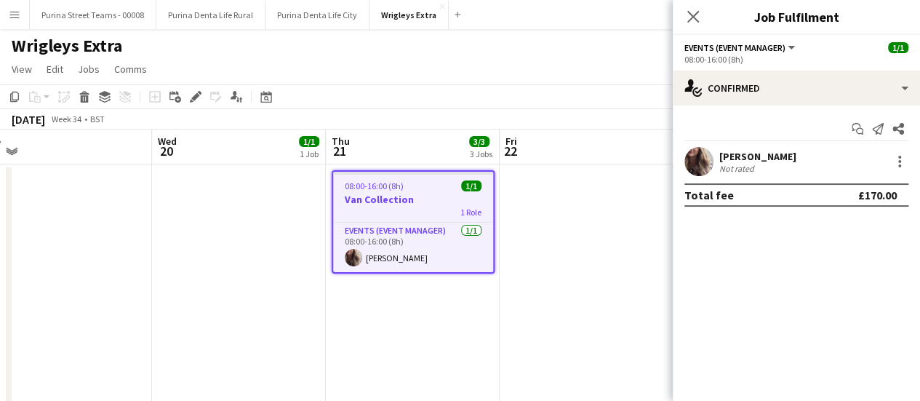
click at [365, 329] on app-date-cell "08:00-16:00 (8h) 1/1 Van Collection 1 Role Events (Event Manager) [DATE] 08:00-…" at bounding box center [413, 313] width 174 height 299
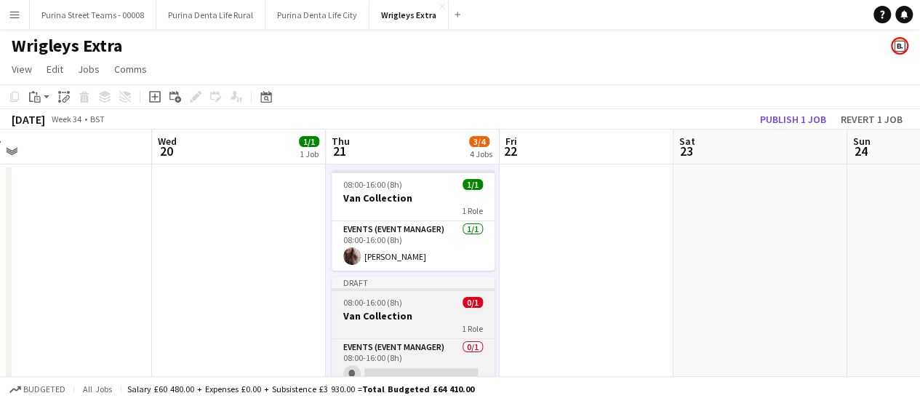
click at [378, 326] on div "1 Role" at bounding box center [413, 328] width 163 height 12
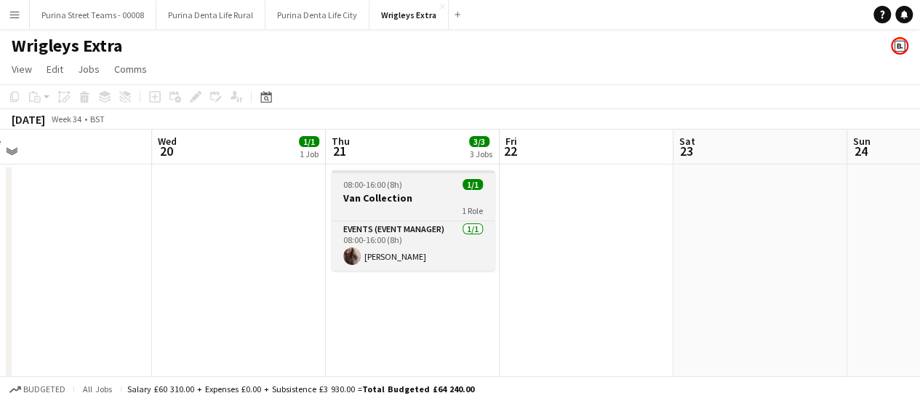
drag, startPoint x: 409, startPoint y: 207, endPoint x: 392, endPoint y: 193, distance: 22.7
click at [392, 193] on h3 "Van Collection" at bounding box center [413, 197] width 163 height 13
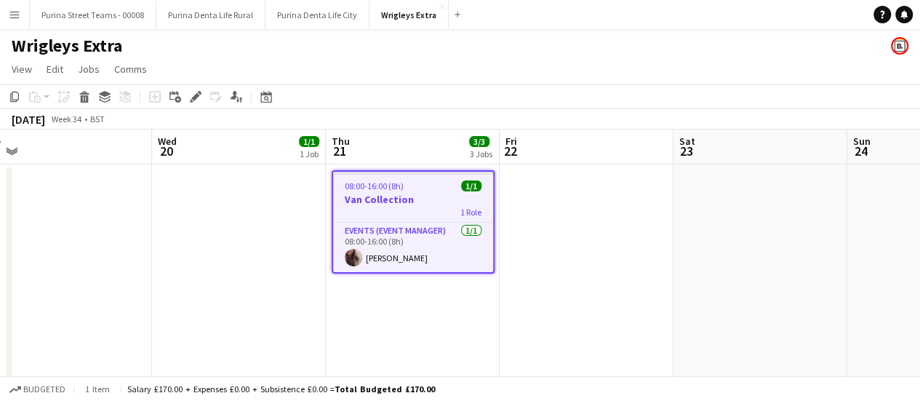
scroll to position [0, 368]
drag, startPoint x: 569, startPoint y: 215, endPoint x: 551, endPoint y: 210, distance: 18.0
click at [551, 210] on app-date-cell at bounding box center [588, 313] width 174 height 299
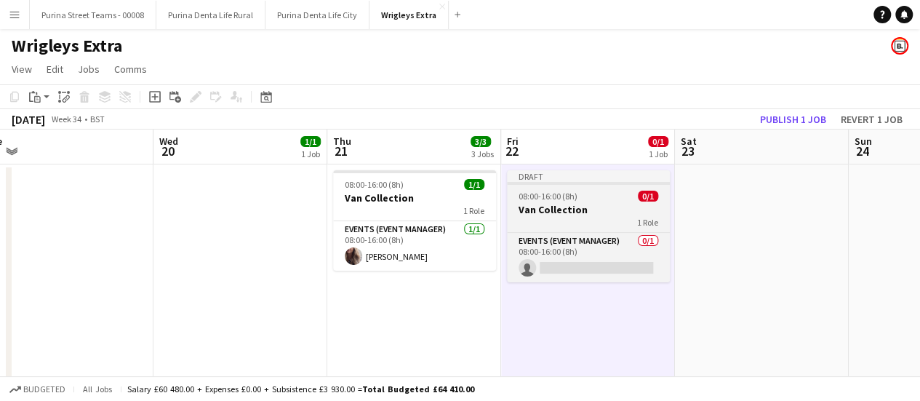
click at [557, 212] on h3 "Van Collection" at bounding box center [588, 209] width 163 height 13
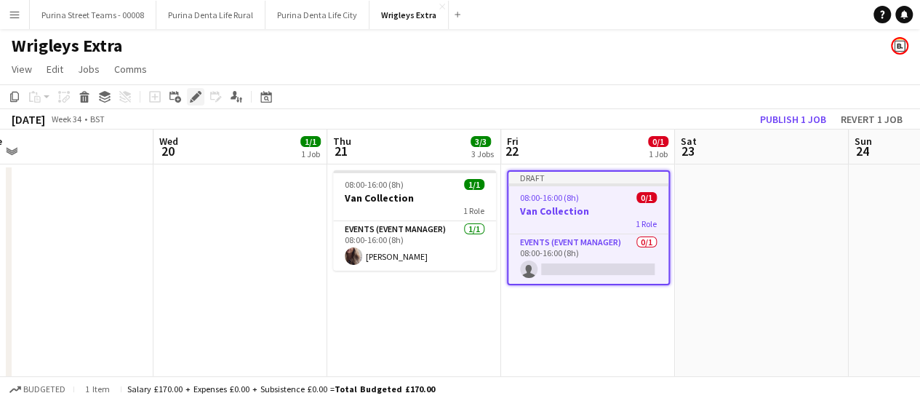
click at [191, 96] on icon "Edit" at bounding box center [196, 97] width 12 height 12
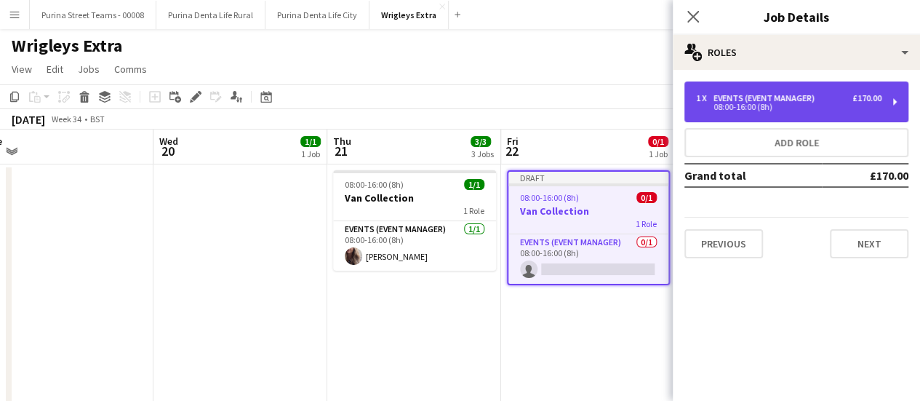
click at [856, 109] on div "08:00-16:00 (8h)" at bounding box center [788, 106] width 185 height 7
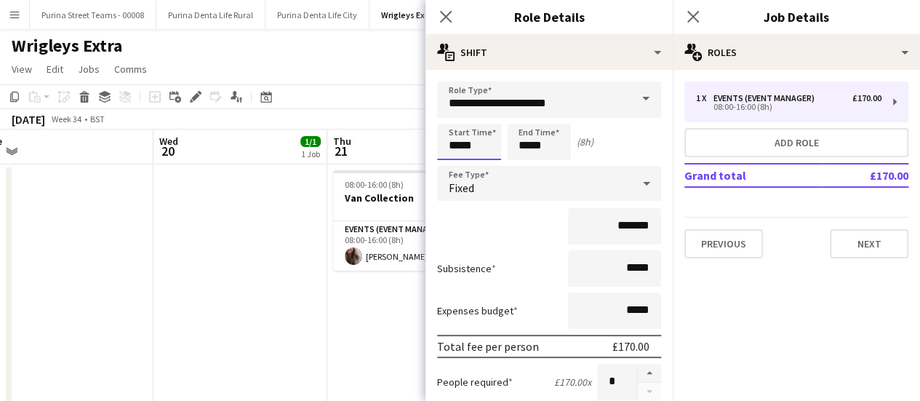
click at [486, 148] on input "*****" at bounding box center [469, 142] width 64 height 36
click at [451, 117] on div at bounding box center [454, 116] width 29 height 15
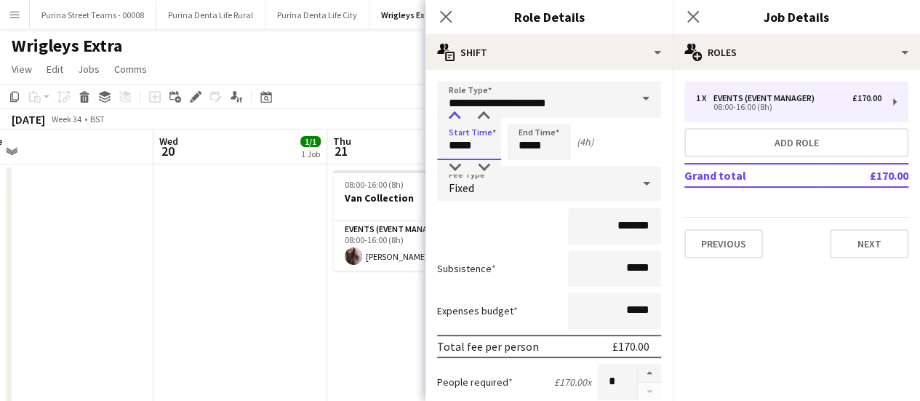
click at [451, 117] on div at bounding box center [454, 116] width 29 height 15
type input "*****"
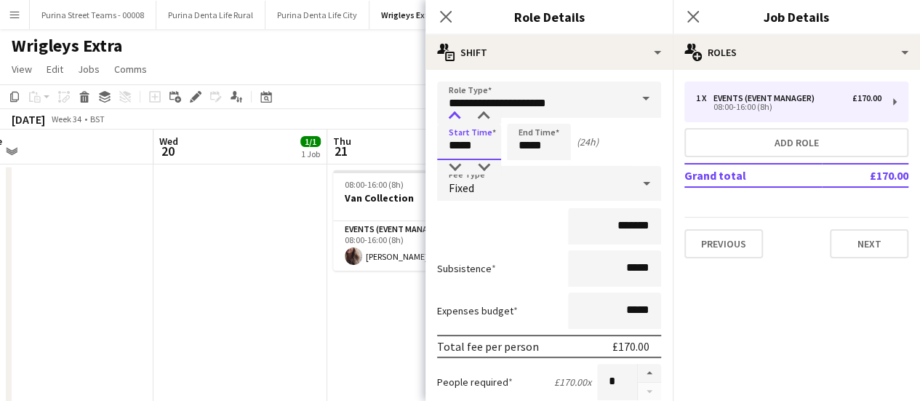
click at [451, 117] on div at bounding box center [454, 116] width 29 height 15
click at [554, 148] on input "*****" at bounding box center [539, 142] width 64 height 36
click at [526, 119] on div at bounding box center [524, 116] width 29 height 15
type input "*****"
click at [521, 118] on div at bounding box center [524, 116] width 29 height 15
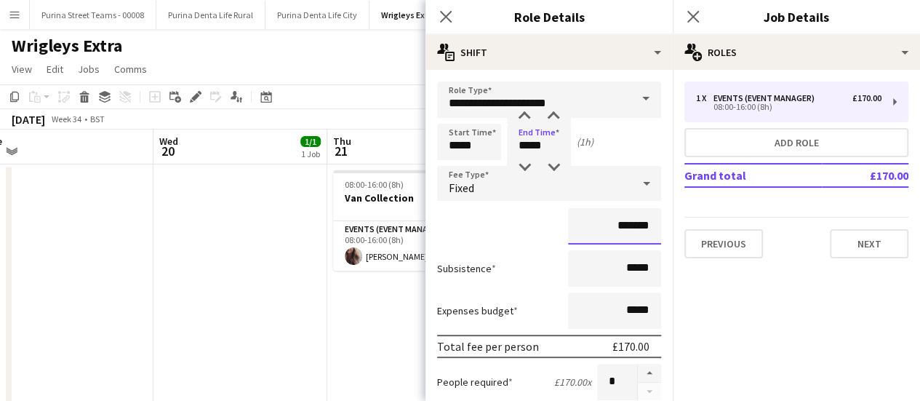
click at [624, 226] on input "*******" at bounding box center [614, 226] width 93 height 36
type input "**"
type input "******"
click at [530, 231] on div "******" at bounding box center [549, 226] width 224 height 36
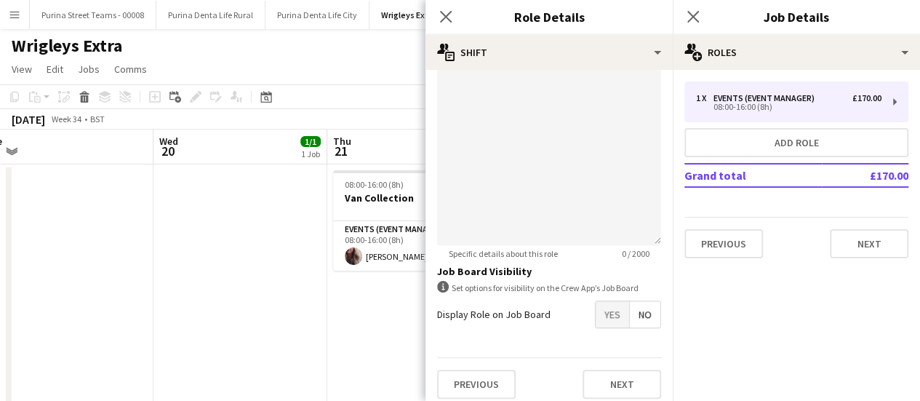
scroll to position [438, 0]
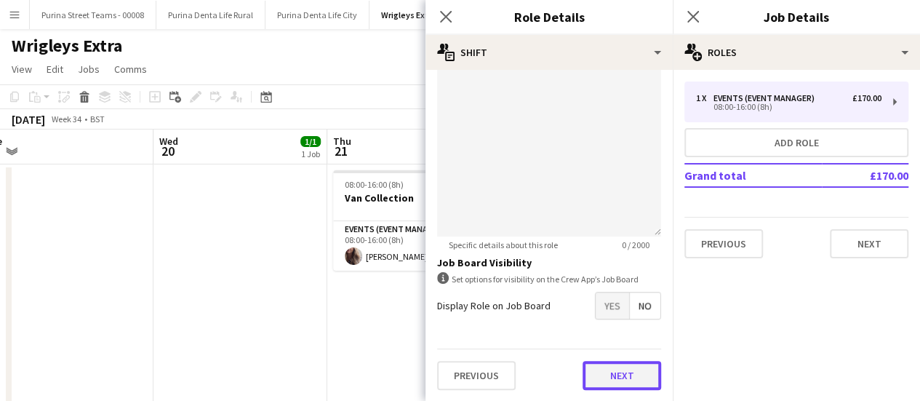
click at [625, 366] on button "Next" at bounding box center [621, 375] width 79 height 29
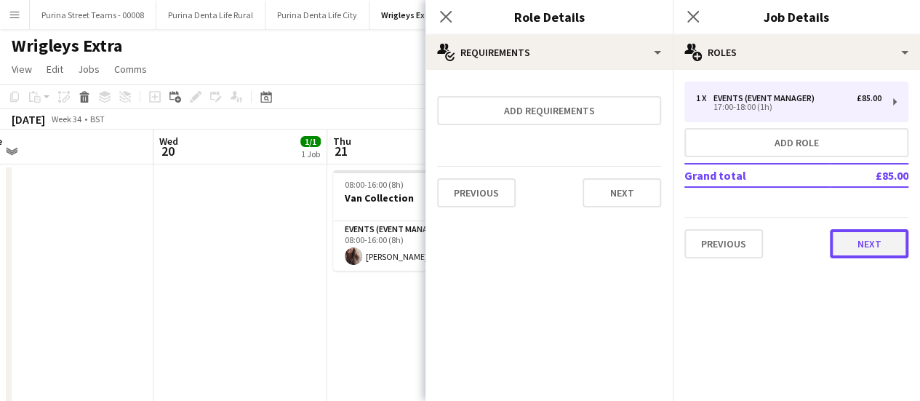
click at [882, 247] on button "Next" at bounding box center [869, 243] width 79 height 29
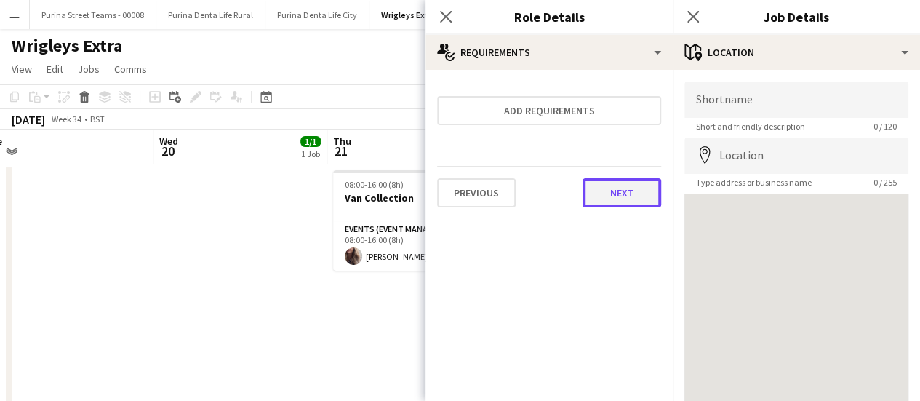
click at [633, 194] on button "Next" at bounding box center [621, 192] width 79 height 29
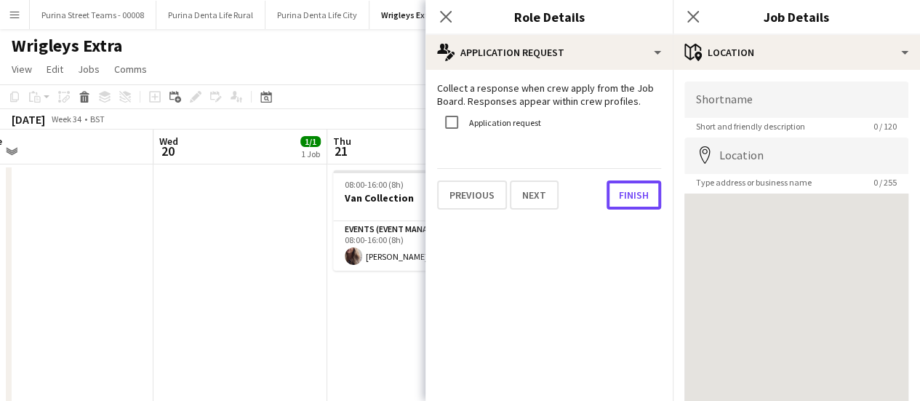
click at [633, 194] on button "Finish" at bounding box center [633, 194] width 55 height 29
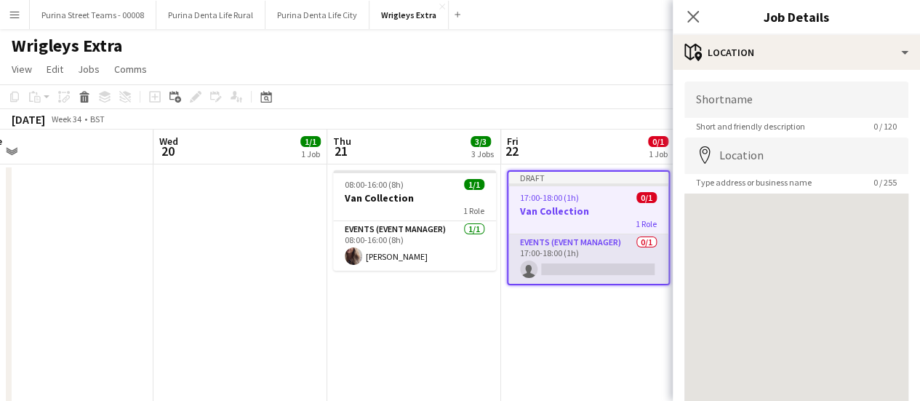
drag, startPoint x: 569, startPoint y: 272, endPoint x: 553, endPoint y: 250, distance: 27.1
click at [553, 250] on app-card-role "Events (Event Manager) 0/1 17:00-18:00 (1h) single-neutral-actions" at bounding box center [588, 258] width 160 height 49
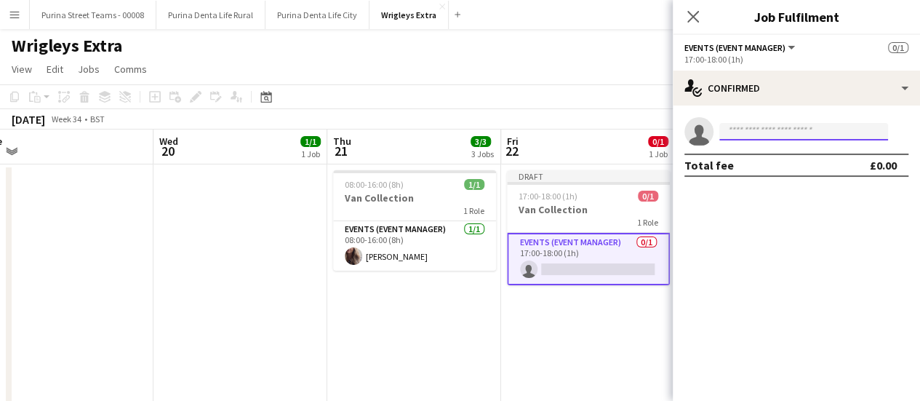
click at [803, 127] on input at bounding box center [803, 131] width 169 height 17
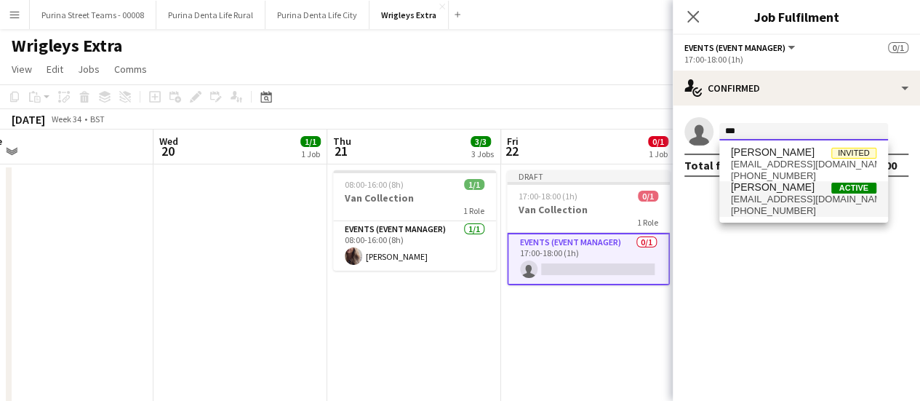
type input "***"
click at [792, 201] on span "[EMAIL_ADDRESS][DOMAIN_NAME]" at bounding box center [803, 199] width 145 height 12
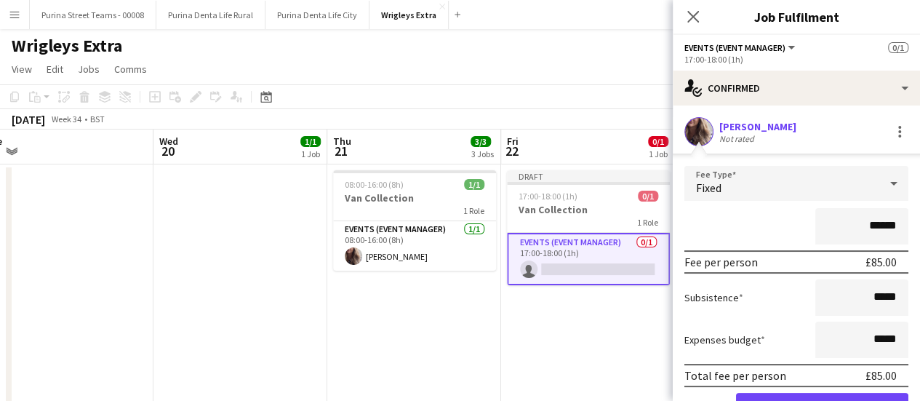
scroll to position [75, 0]
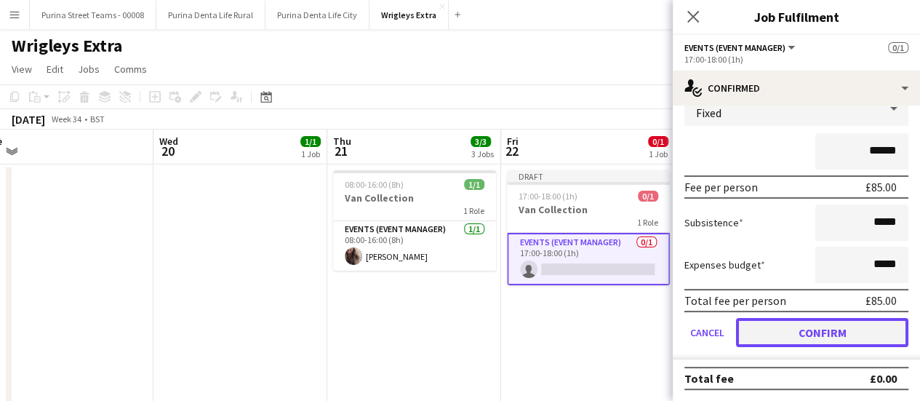
click at [817, 338] on button "Confirm" at bounding box center [822, 332] width 172 height 29
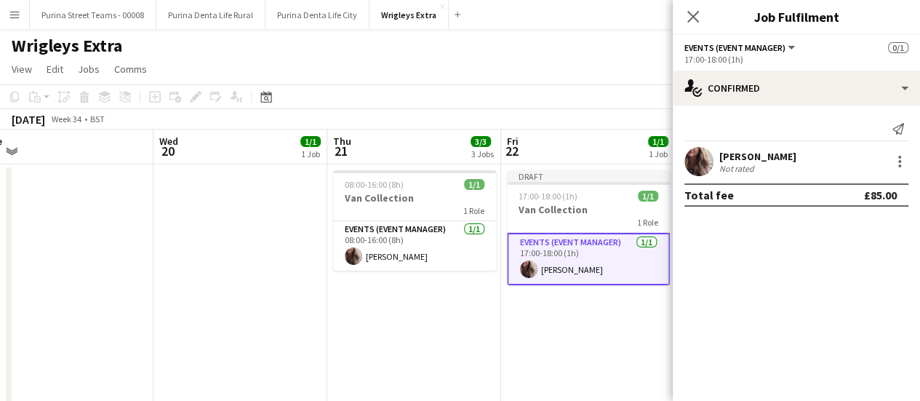
scroll to position [0, 0]
click at [521, 376] on app-date-cell "Draft 17:00-18:00 (1h) 1/1 Van Collection 1 Role Events (Event Manager) [DATE] …" at bounding box center [588, 313] width 174 height 299
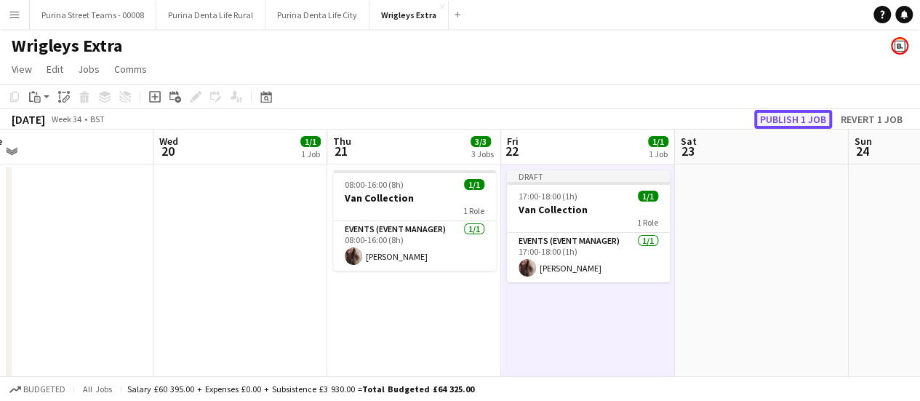
click at [790, 117] on button "Publish 1 job" at bounding box center [793, 119] width 78 height 19
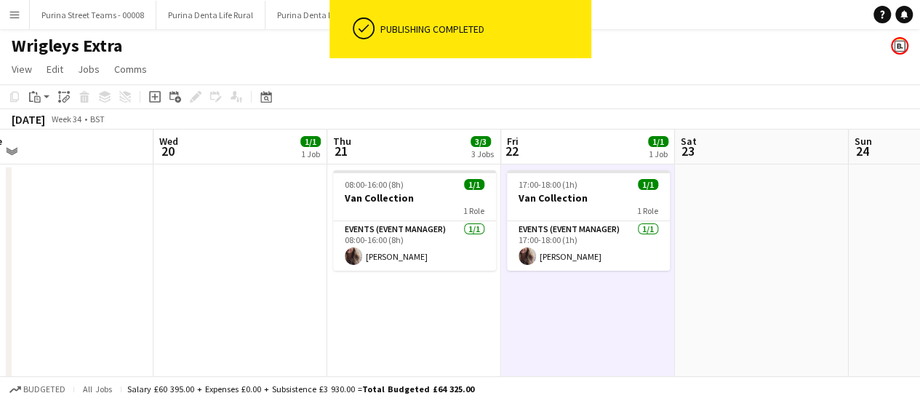
click at [234, 214] on app-date-cell at bounding box center [240, 313] width 174 height 299
